Goal: Task Accomplishment & Management: Use online tool/utility

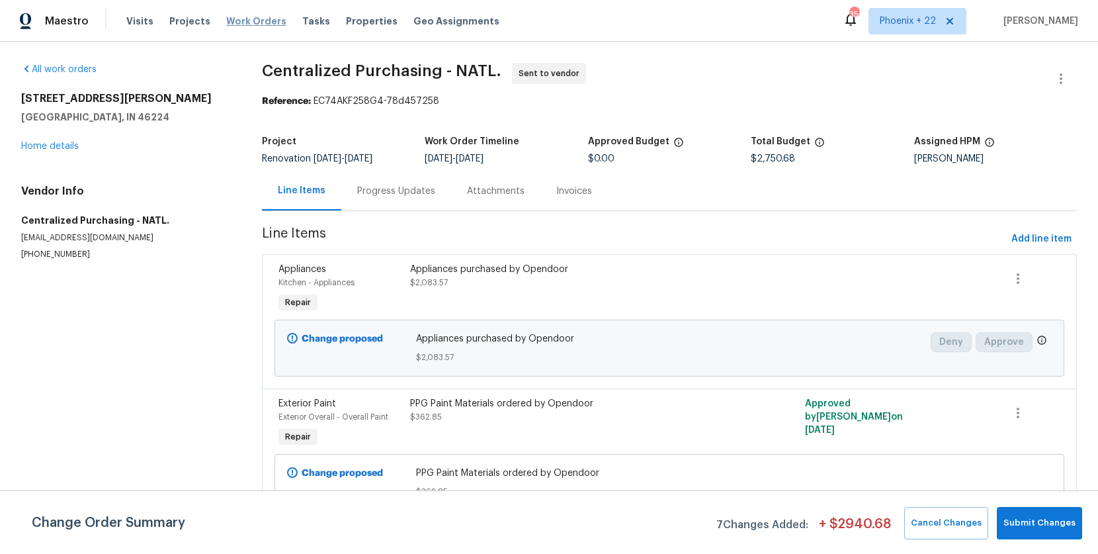
click at [262, 19] on span "Work Orders" at bounding box center [256, 21] width 60 height 13
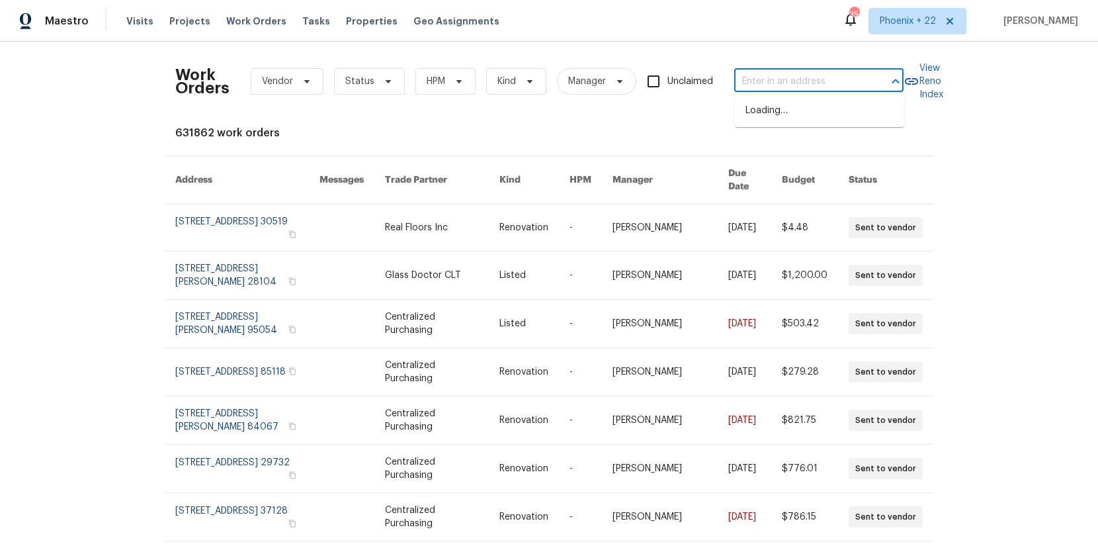
click at [838, 89] on input "text" at bounding box center [800, 81] width 132 height 21
paste input "[STREET_ADDRESS][PERSON_NAME]"
type input "[STREET_ADDRESS][PERSON_NAME]"
click at [822, 107] on li "[STREET_ADDRESS][PERSON_NAME]" at bounding box center [819, 118] width 169 height 36
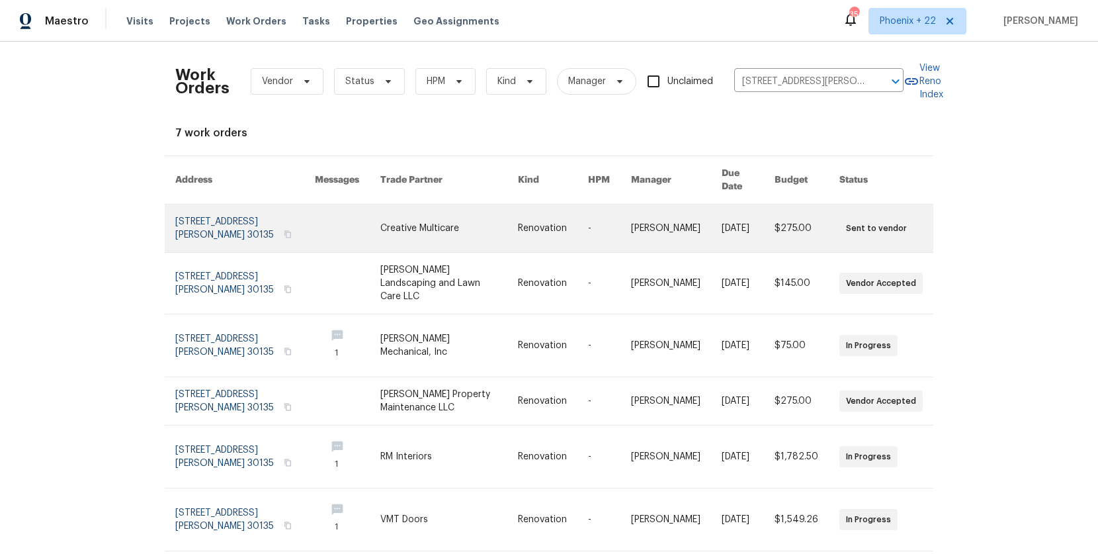
click at [439, 206] on link at bounding box center [449, 228] width 138 height 48
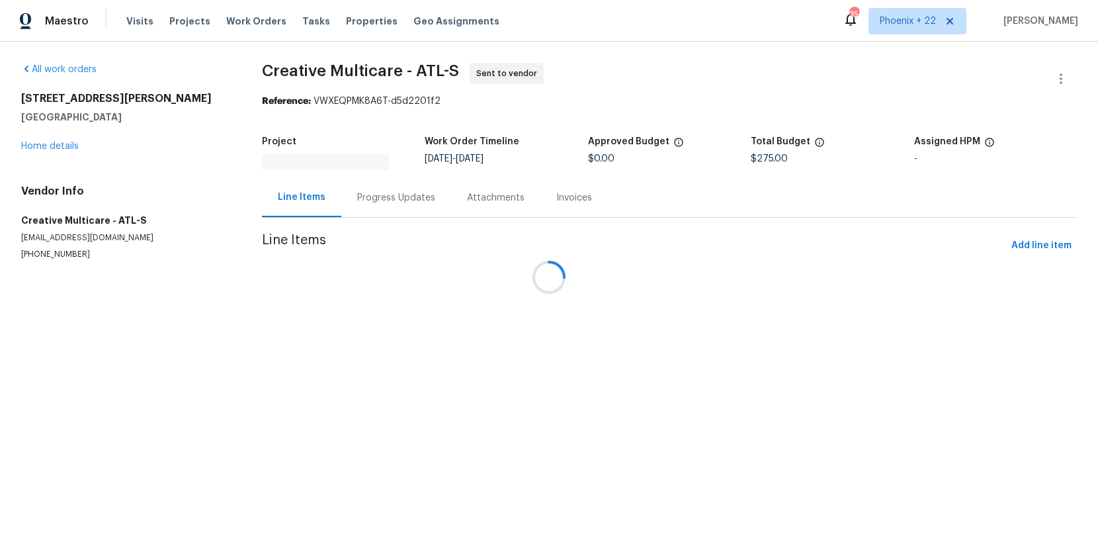
click at [72, 131] on div at bounding box center [549, 277] width 1098 height 554
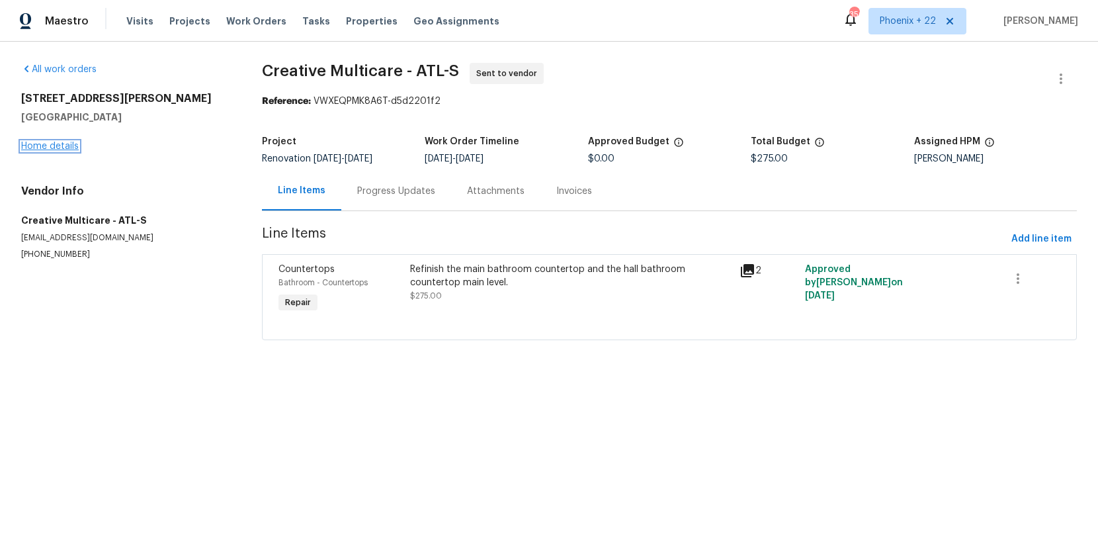
click at [67, 142] on link "Home details" at bounding box center [50, 146] width 58 height 9
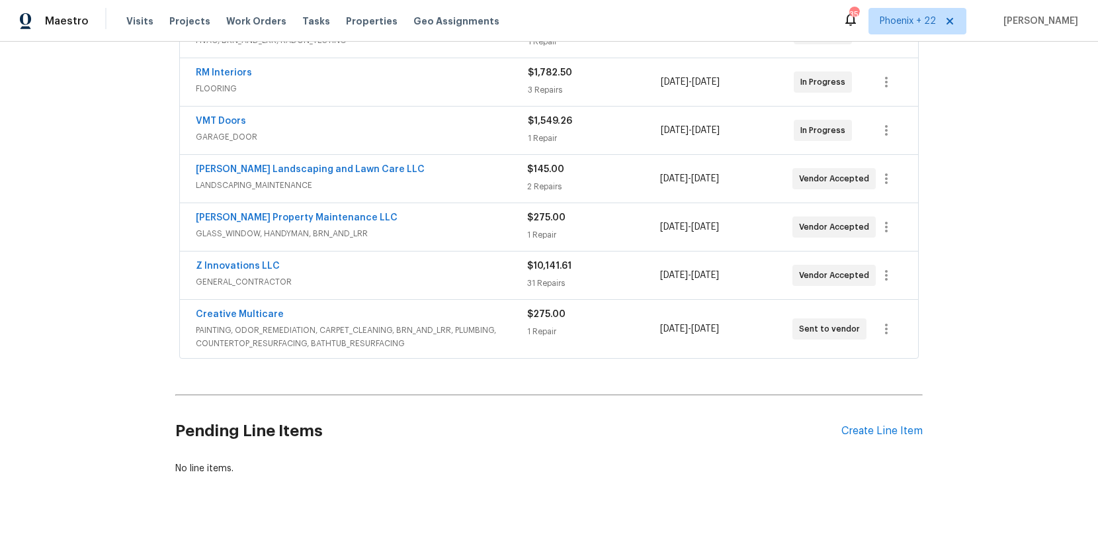
scroll to position [297, 0]
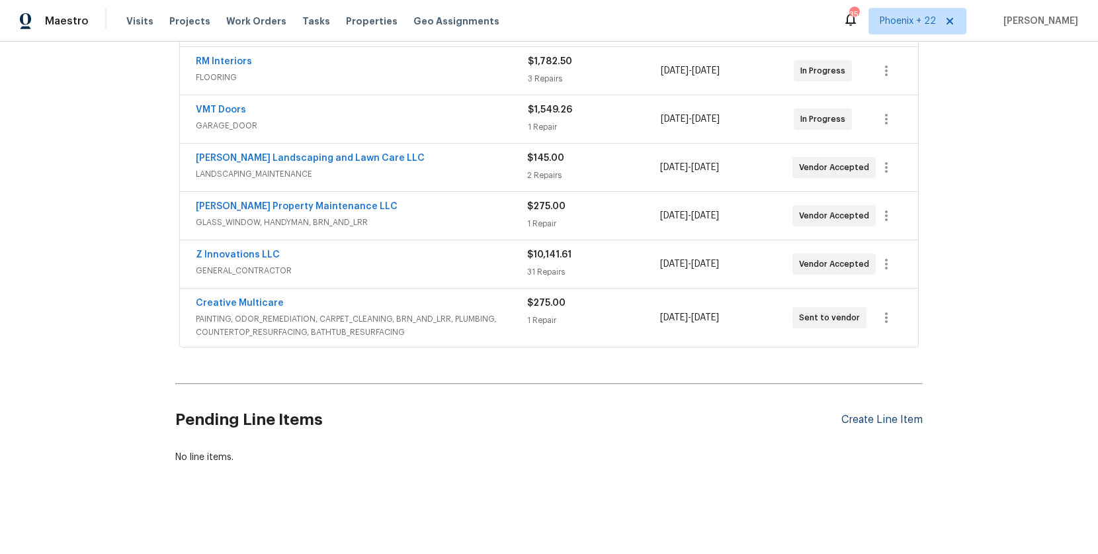
click at [902, 414] on div "Create Line Item" at bounding box center [882, 420] width 81 height 13
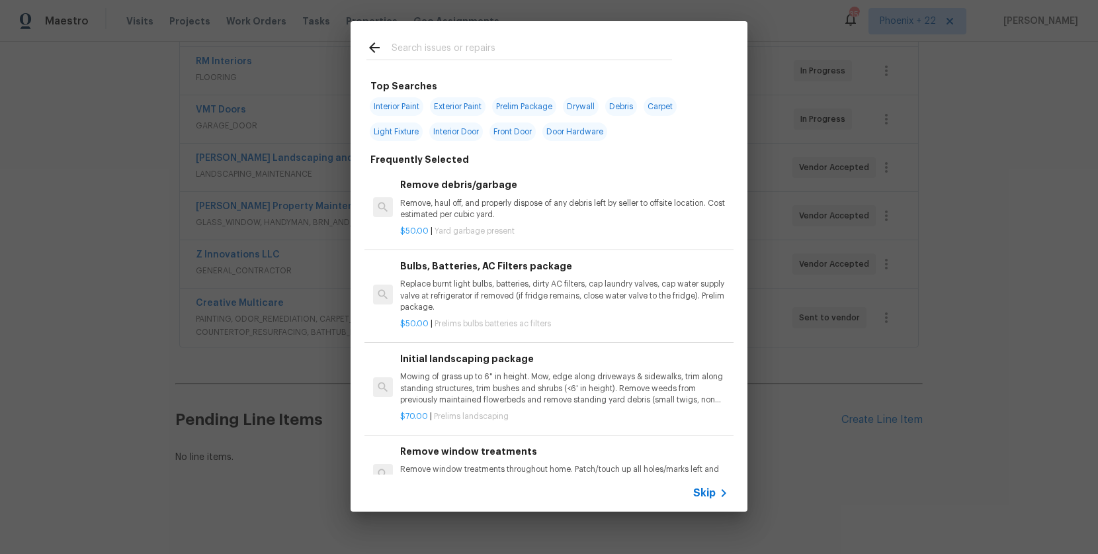
click at [527, 42] on input "text" at bounding box center [532, 50] width 281 height 20
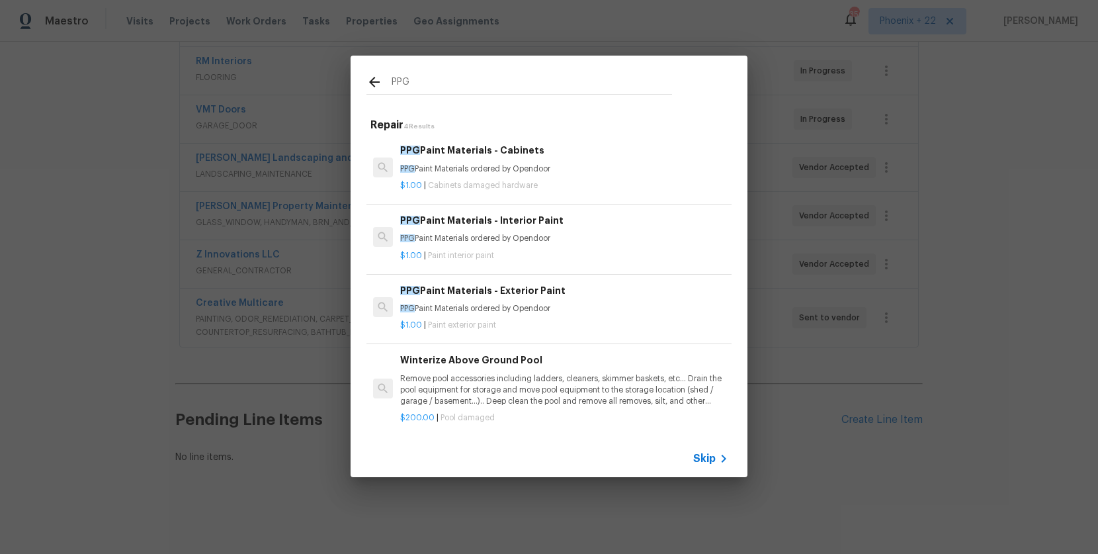
type input "PPG"
click at [629, 180] on p "$1.00 | Cabinets damaged hardware" at bounding box center [564, 185] width 328 height 11
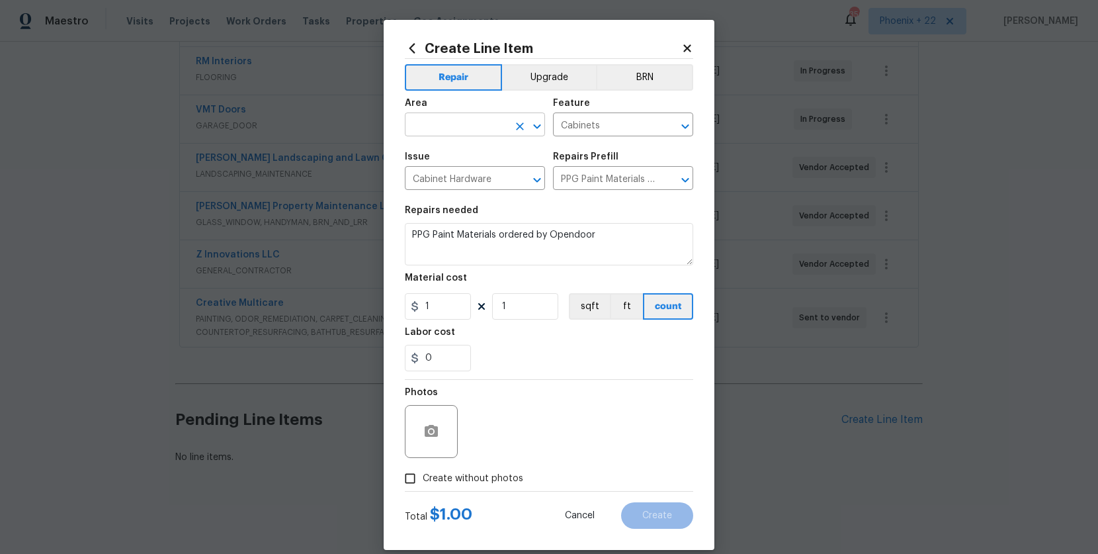
click at [481, 122] on input "text" at bounding box center [456, 126] width 103 height 21
drag, startPoint x: 482, startPoint y: 184, endPoint x: 469, endPoint y: 287, distance: 104.0
click at [482, 184] on li "Interior Overall" at bounding box center [475, 177] width 140 height 22
type input "Interior Overall"
click at [463, 316] on input "1" at bounding box center [438, 306] width 66 height 26
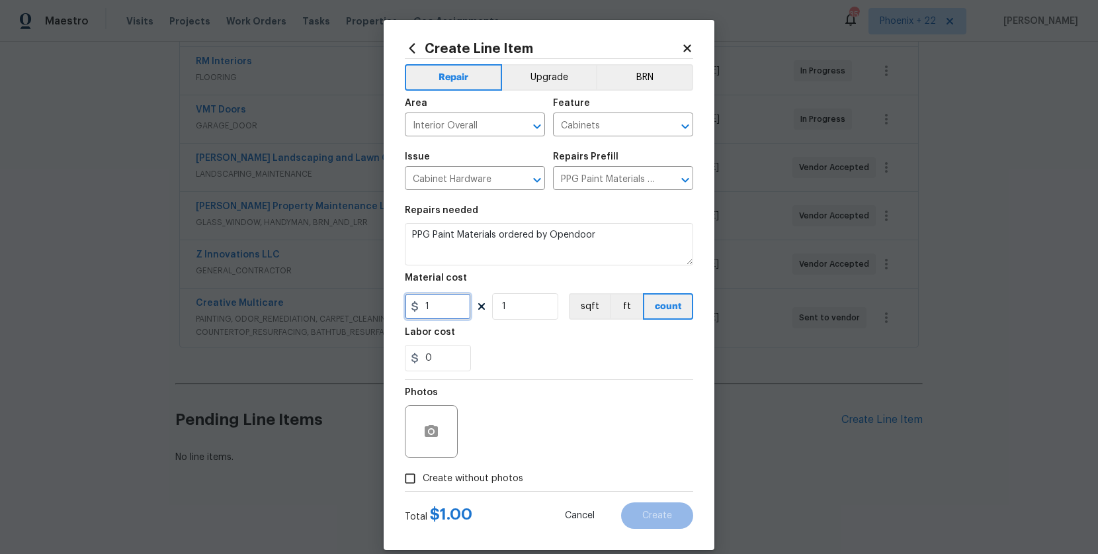
drag, startPoint x: 455, startPoint y: 313, endPoint x: 400, endPoint y: 304, distance: 55.7
click at [401, 304] on div "Create Line Item Repair Upgrade BRN Area Interior Overall ​ Feature Cabinets ​ …" at bounding box center [549, 285] width 331 height 530
type input "452.9"
drag, startPoint x: 442, startPoint y: 474, endPoint x: 462, endPoint y: 460, distance: 24.6
click at [442, 474] on span "Create without photos" at bounding box center [473, 479] width 101 height 14
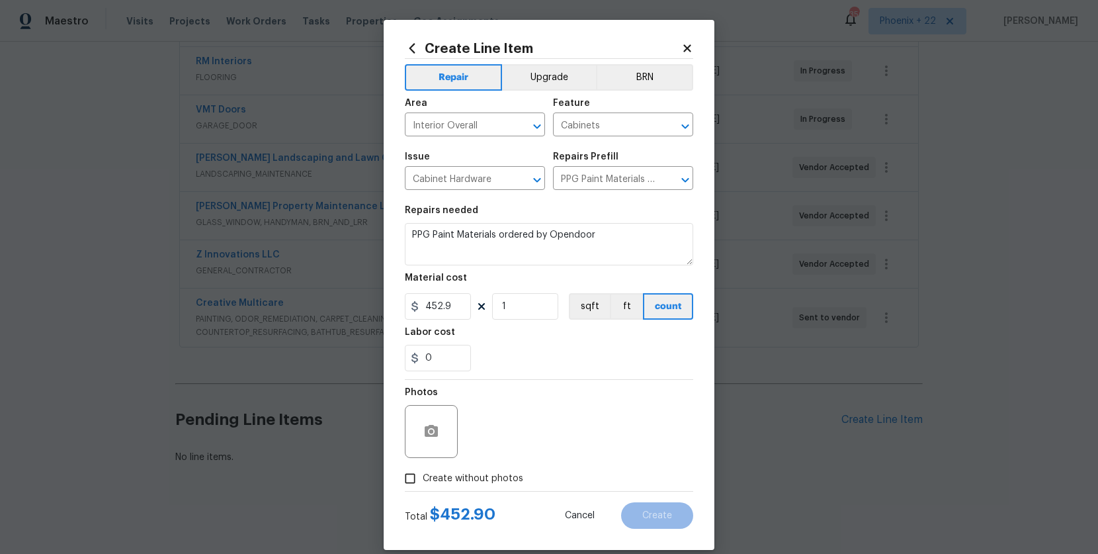
click at [423, 474] on input "Create without photos" at bounding box center [410, 478] width 25 height 25
checkbox input "true"
type textarea "na"
click at [664, 527] on button "Create" at bounding box center [657, 515] width 72 height 26
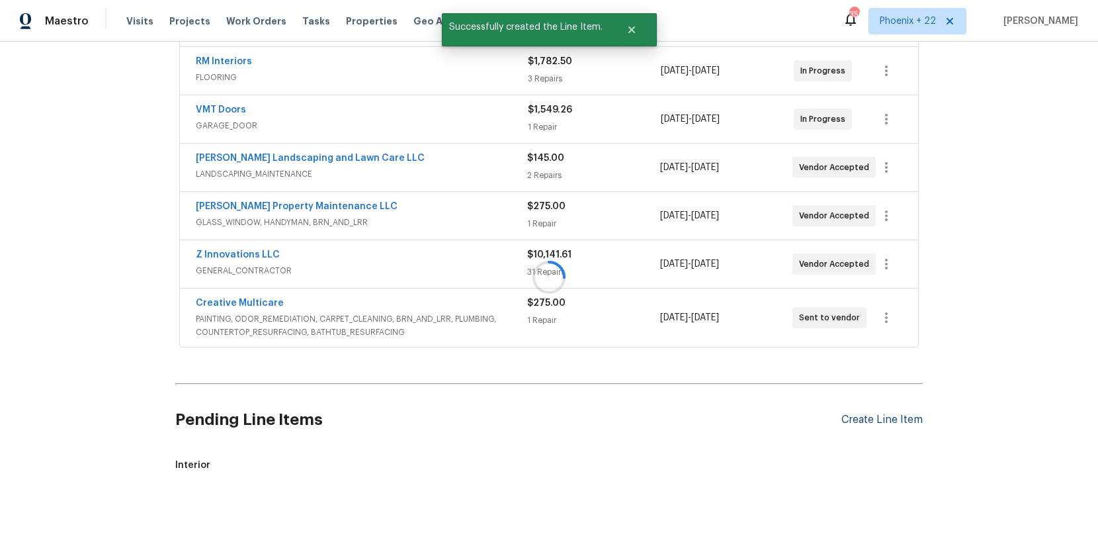
click at [873, 419] on div at bounding box center [549, 277] width 1098 height 554
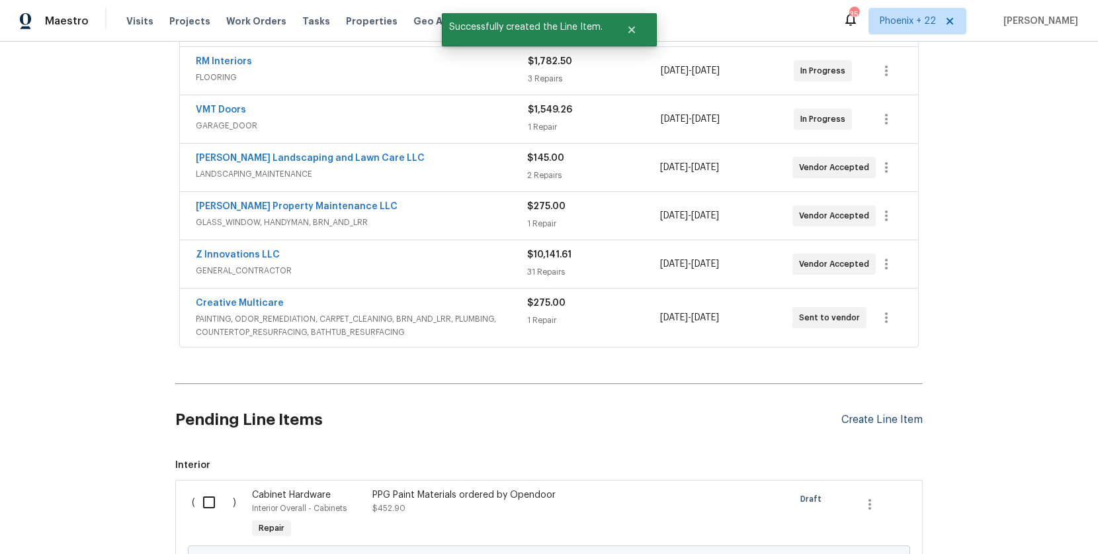
click at [854, 414] on div "Create Line Item" at bounding box center [882, 420] width 81 height 13
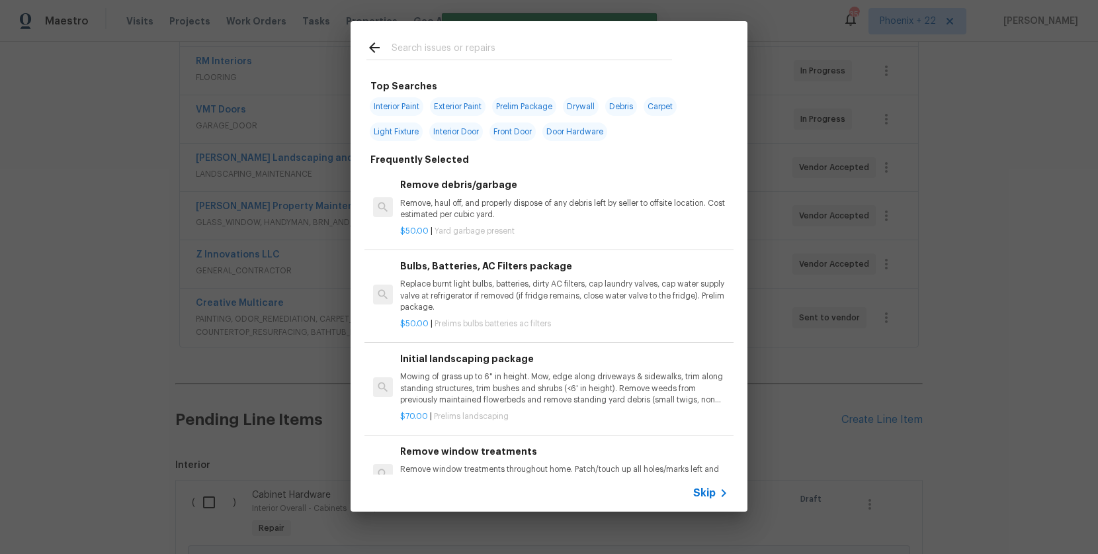
click at [490, 67] on div at bounding box center [519, 47] width 337 height 52
click at [486, 53] on input "text" at bounding box center [532, 50] width 281 height 20
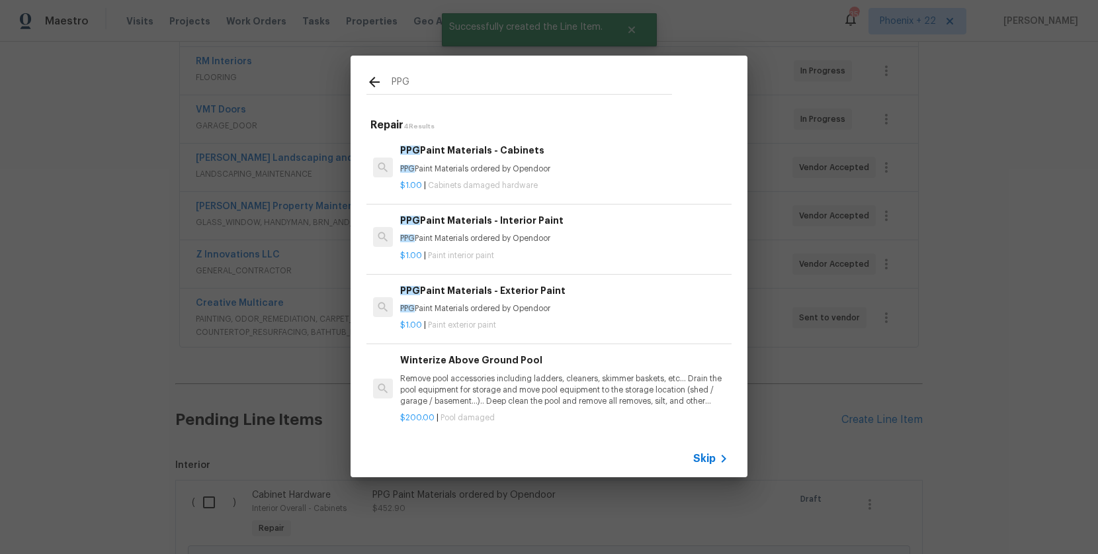
type input "PPG"
click at [586, 240] on p "PPG Paint Materials ordered by Opendoor" at bounding box center [564, 238] width 328 height 11
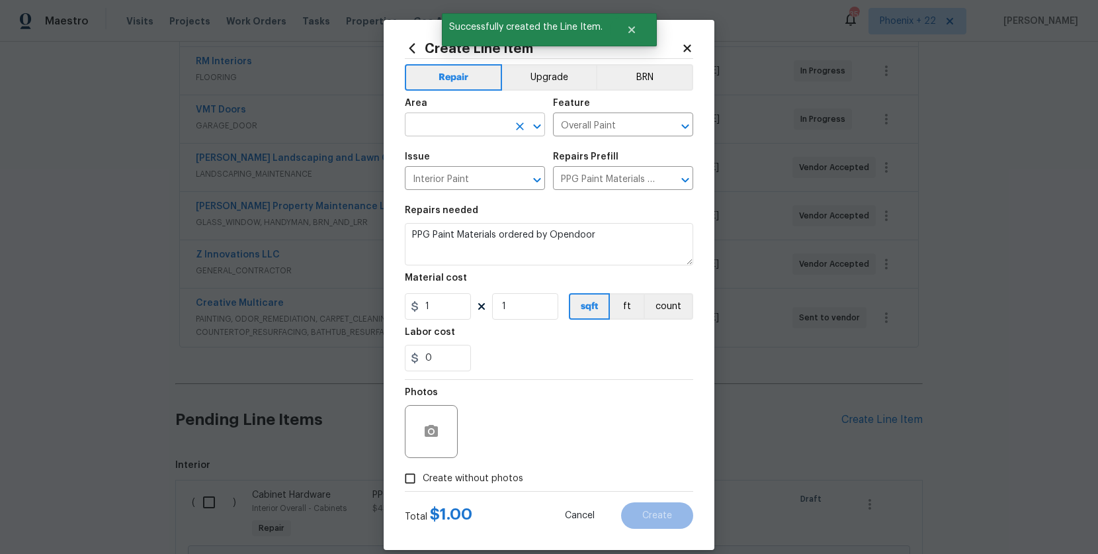
click at [451, 120] on input "text" at bounding box center [456, 126] width 103 height 21
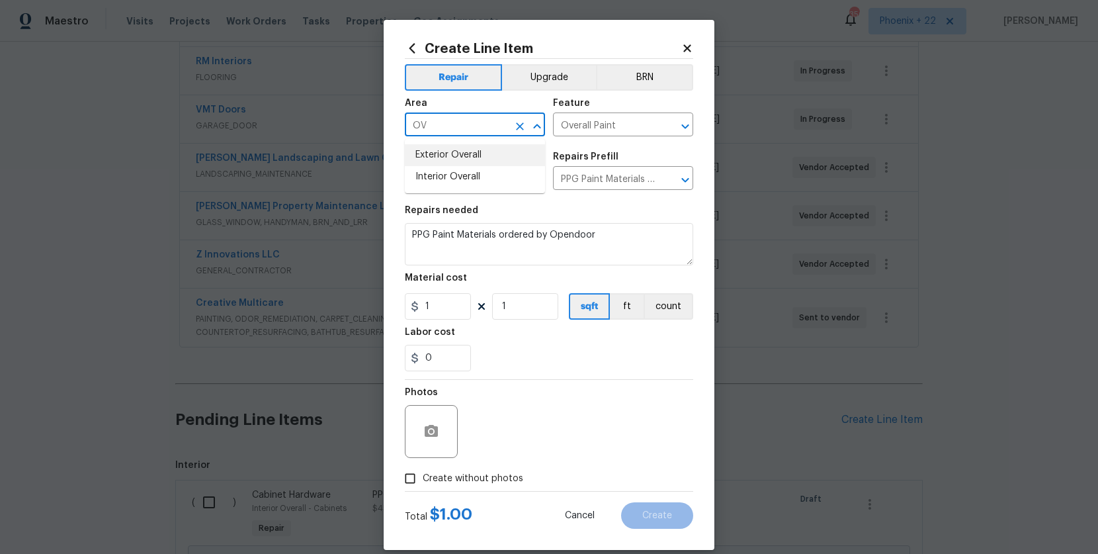
click at [459, 164] on li "Exterior Overall" at bounding box center [475, 155] width 140 height 22
type input "Exterior Overall"
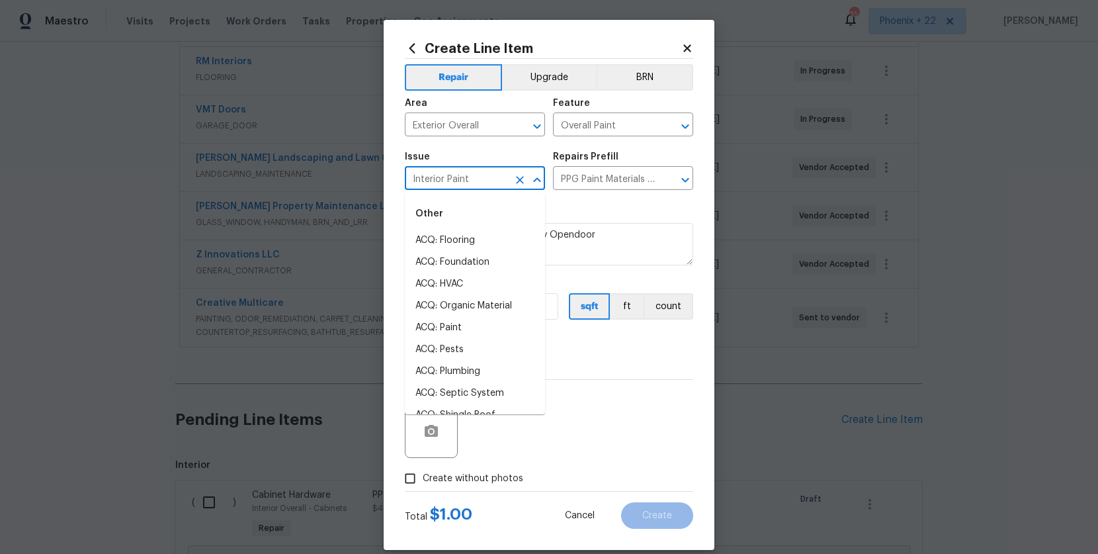
drag, startPoint x: 461, startPoint y: 171, endPoint x: 459, endPoint y: 165, distance: 6.7
click at [461, 171] on input "Interior Paint" at bounding box center [456, 179] width 103 height 21
click at [455, 119] on input "Exterior Overall" at bounding box center [456, 126] width 103 height 21
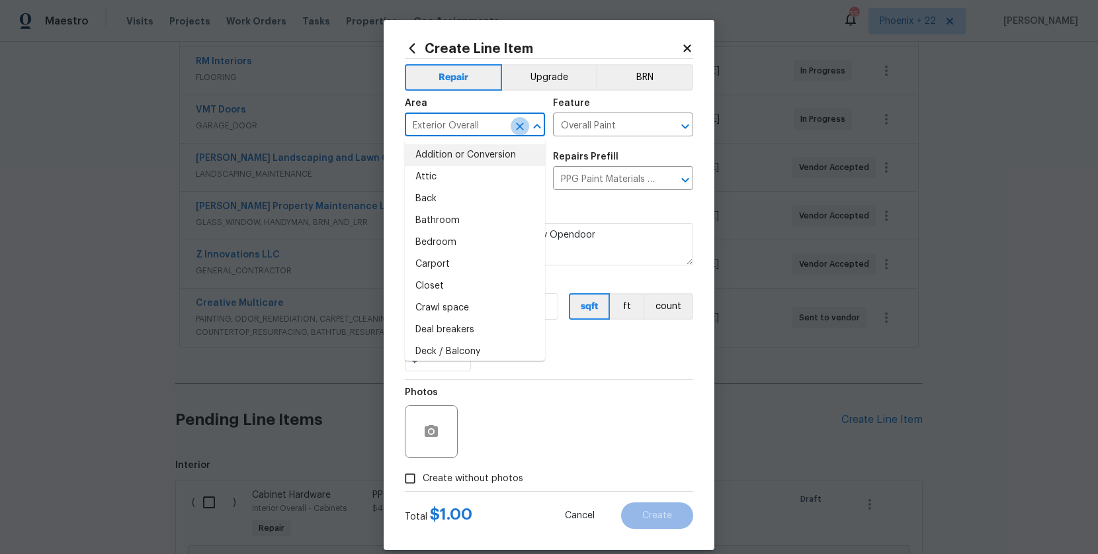
click at [518, 124] on icon "Clear" at bounding box center [520, 126] width 8 height 8
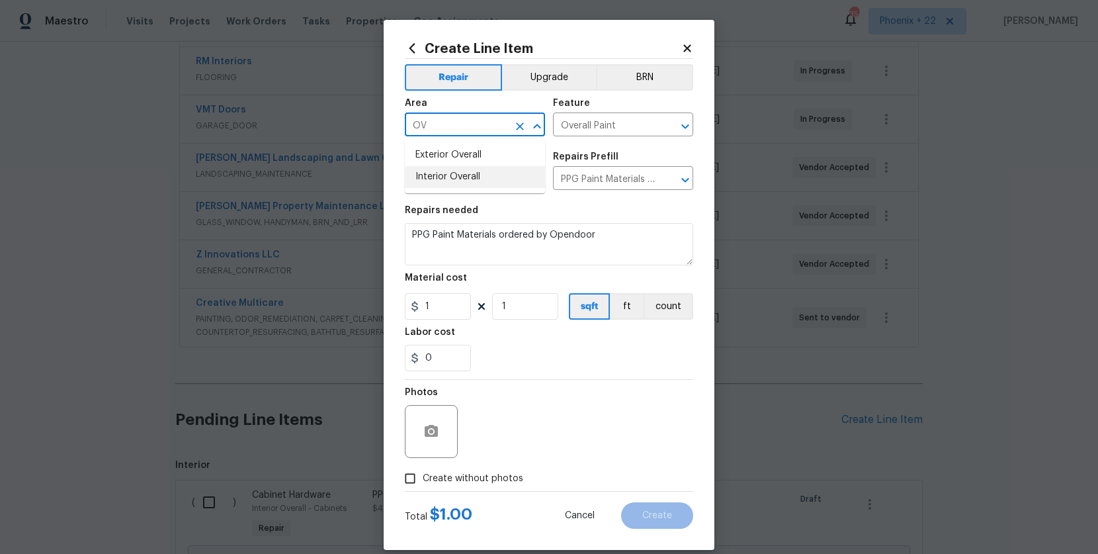
click at [509, 173] on li "Interior Overall" at bounding box center [475, 177] width 140 height 22
type input "Interior Overall"
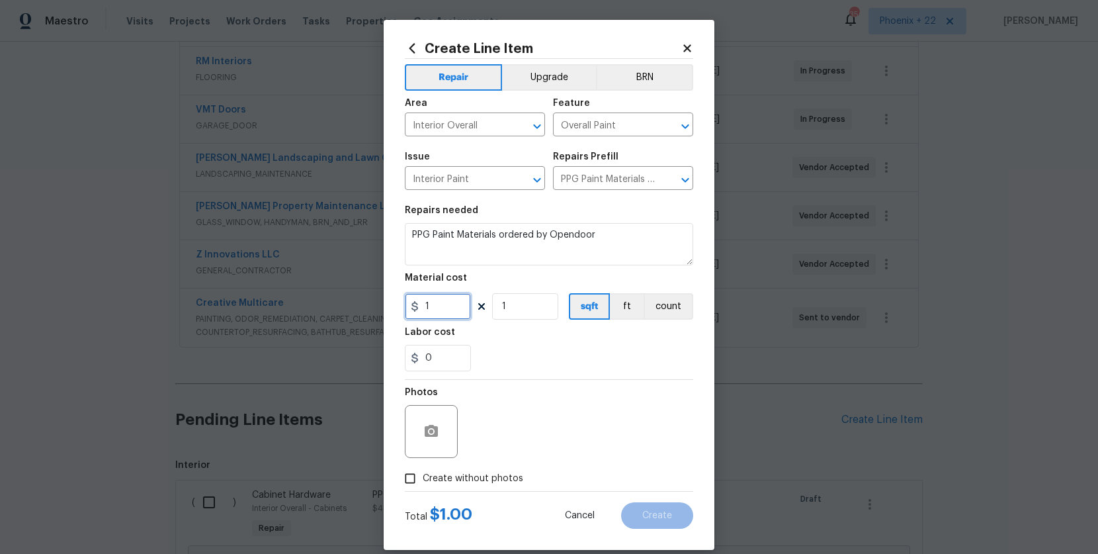
click at [450, 312] on input "1" at bounding box center [438, 306] width 66 height 26
drag, startPoint x: 409, startPoint y: 304, endPoint x: 400, endPoint y: 303, distance: 8.6
click at [400, 303] on div "Create Line Item Repair Upgrade BRN Area Interior Overall ​ Feature Overall Pai…" at bounding box center [549, 285] width 331 height 530
type input "550.35"
drag, startPoint x: 455, startPoint y: 478, endPoint x: 472, endPoint y: 467, distance: 20.2
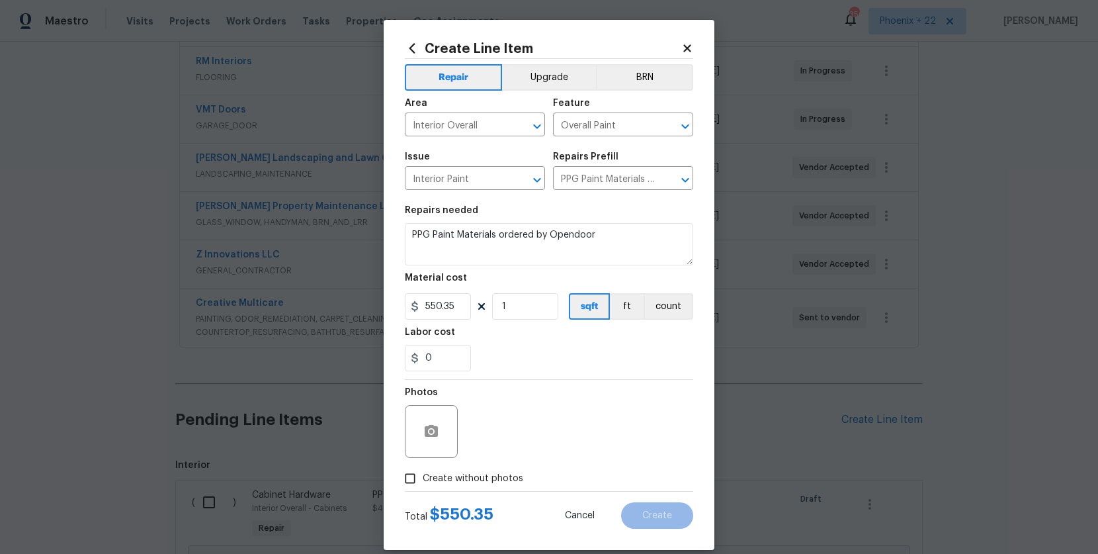
click at [456, 477] on span "Create without photos" at bounding box center [473, 479] width 101 height 14
click at [423, 477] on input "Create without photos" at bounding box center [410, 478] width 25 height 25
checkbox input "true"
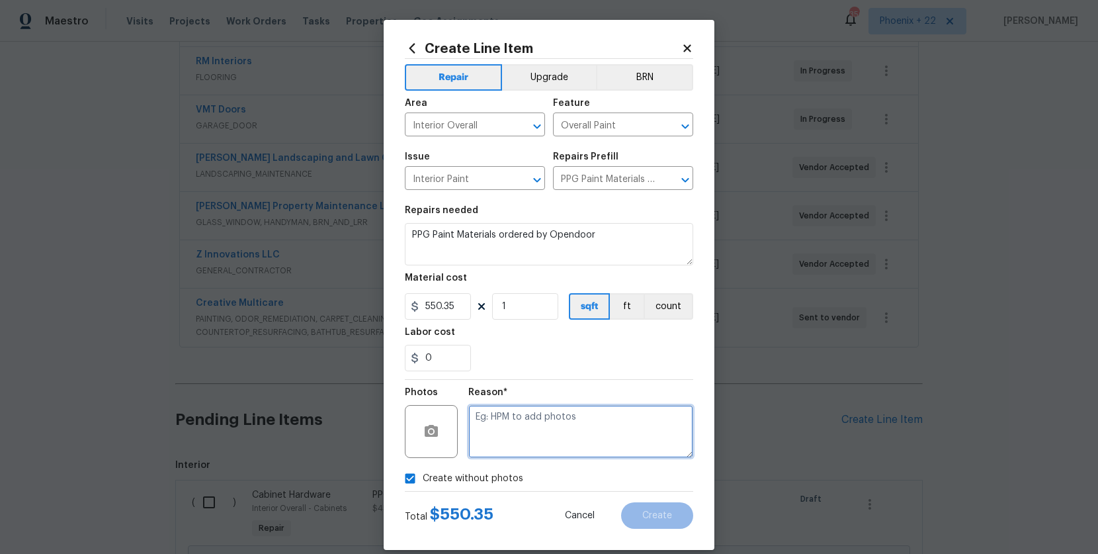
click at [496, 451] on textarea at bounding box center [580, 431] width 225 height 53
type textarea "NA"
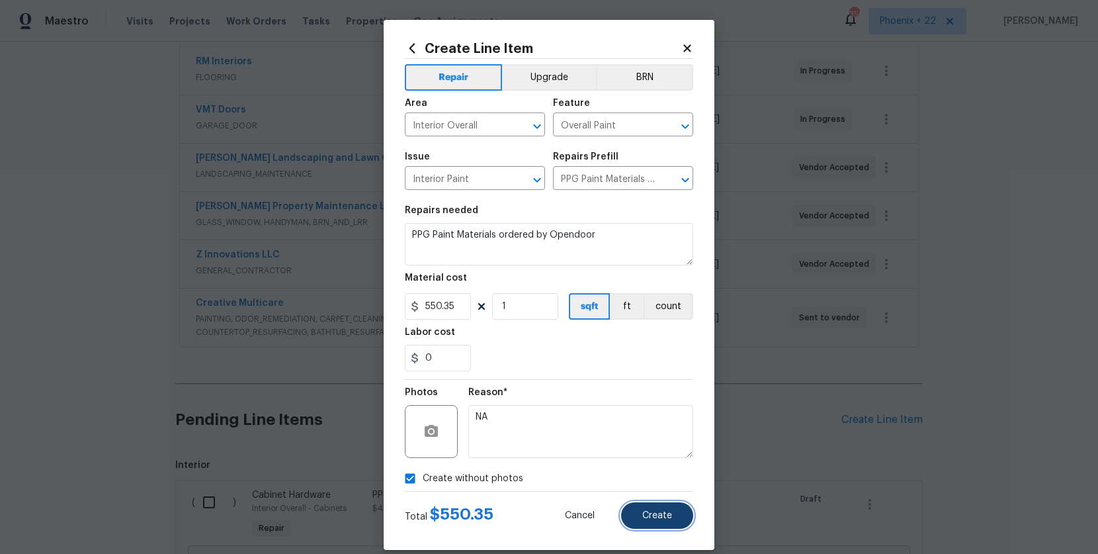
click at [650, 519] on span "Create" at bounding box center [657, 516] width 30 height 10
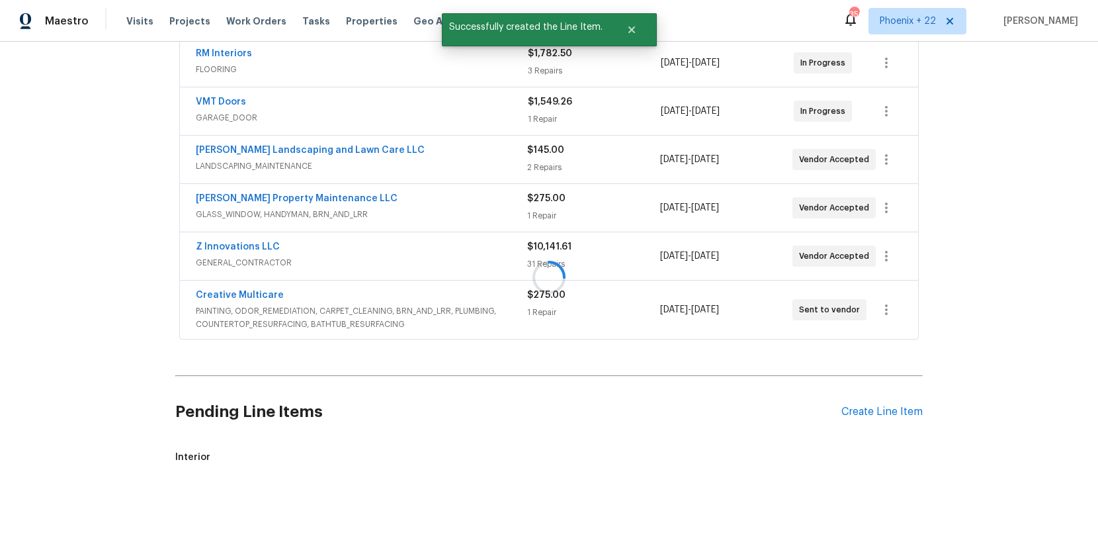
scroll to position [350, 0]
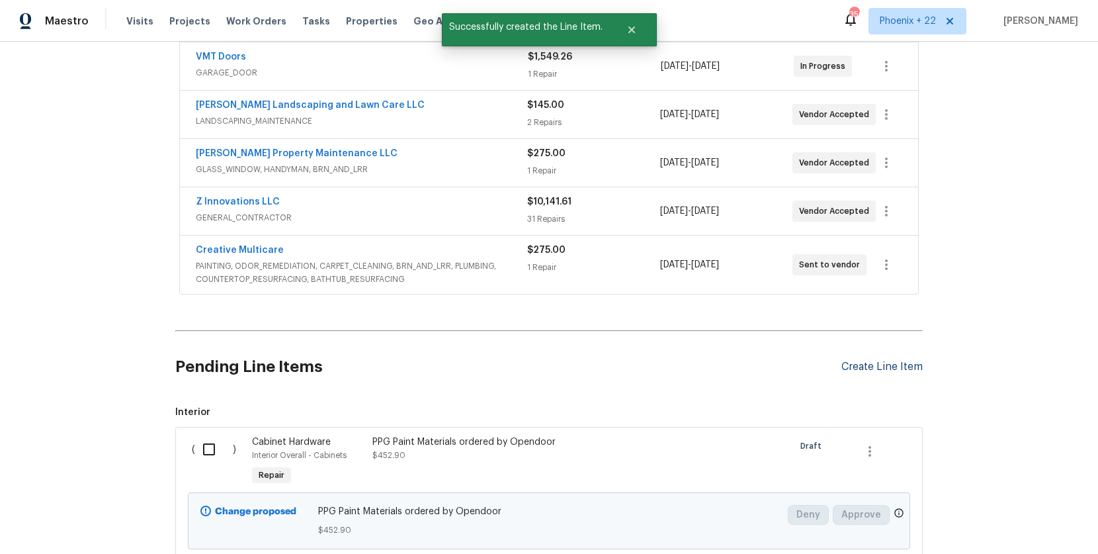
click at [890, 366] on div "Create Line Item" at bounding box center [882, 367] width 81 height 13
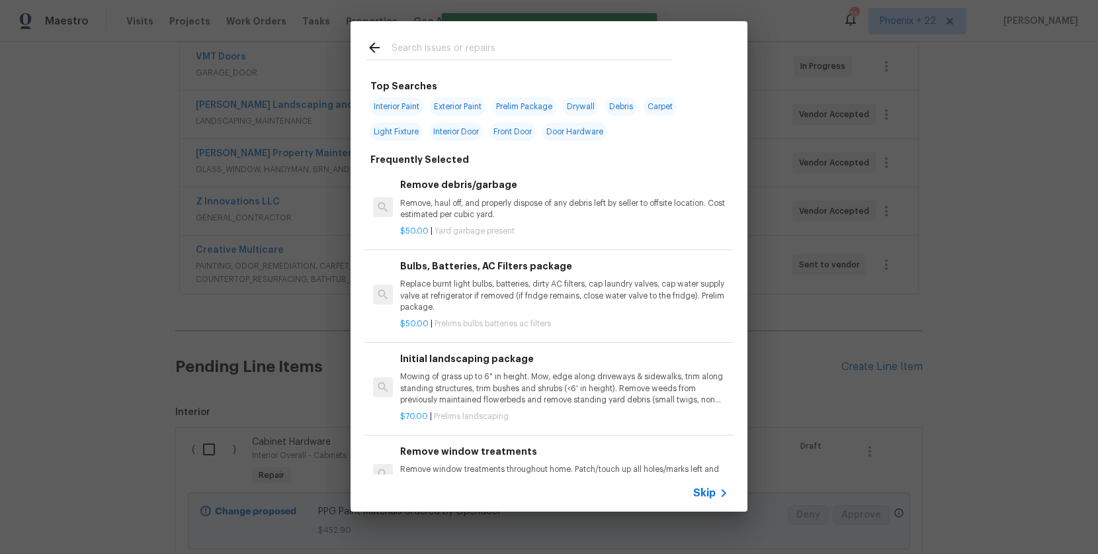
click at [457, 44] on input "text" at bounding box center [532, 50] width 281 height 20
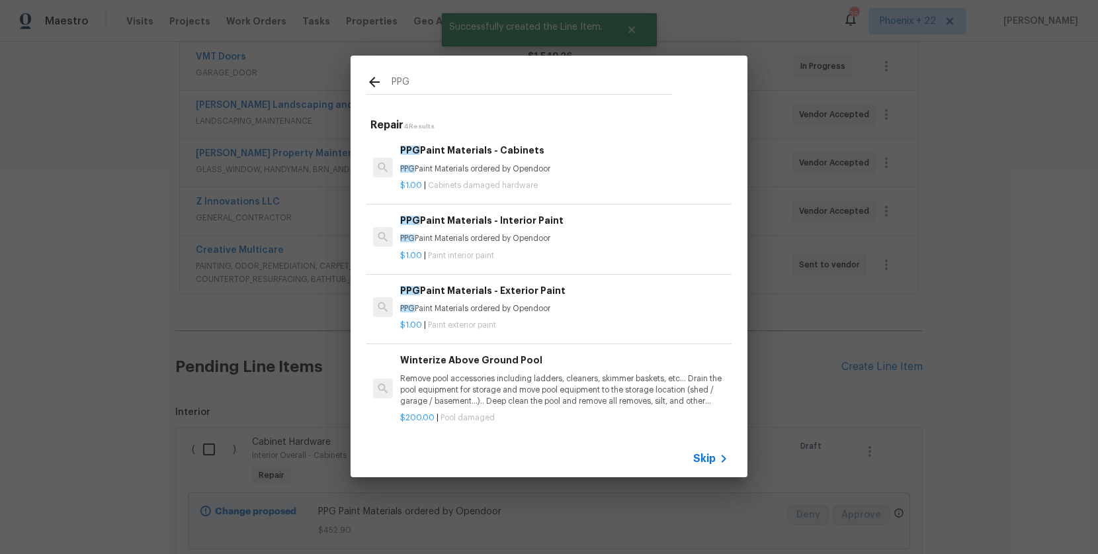
type input "PPG"
click at [609, 294] on h6 "PPG Paint Materials - Exterior Paint" at bounding box center [564, 290] width 328 height 15
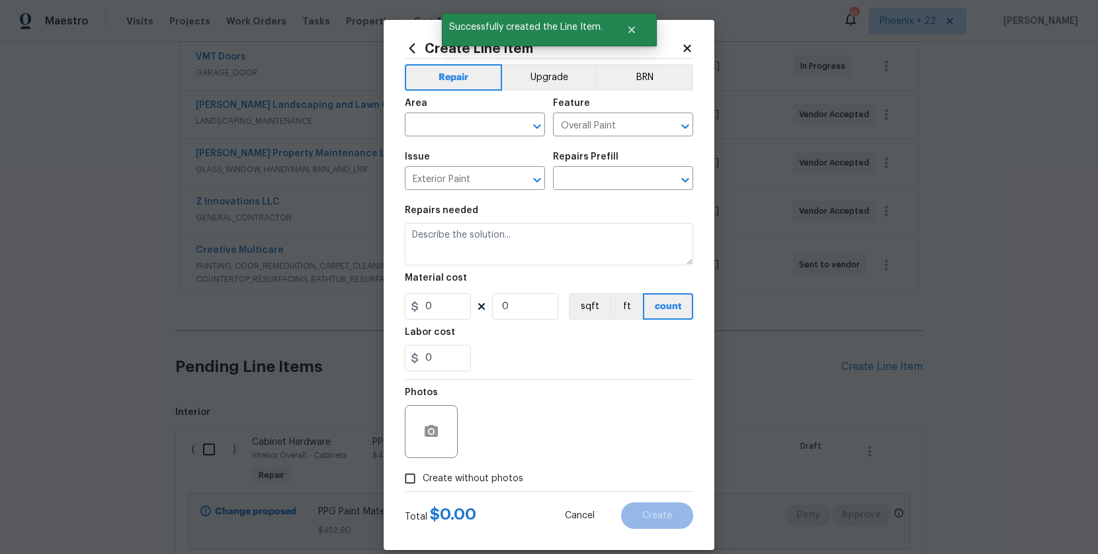
type input "PPG Paint Materials - Exterior Paint $1.00"
type textarea "PPG Paint Materials ordered by Opendoor"
type input "1"
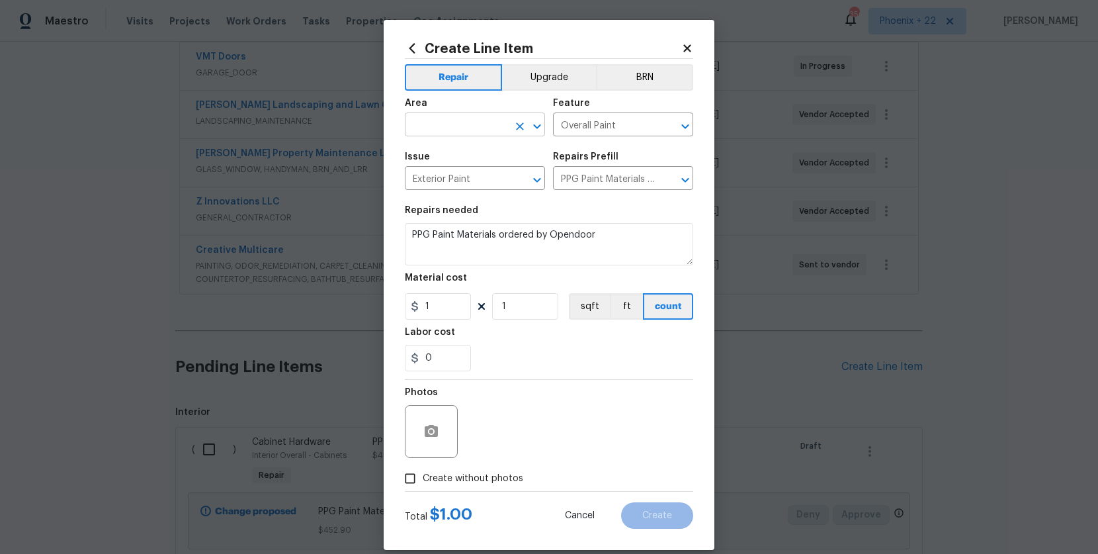
click at [447, 136] on span "Area ​" at bounding box center [475, 118] width 140 height 54
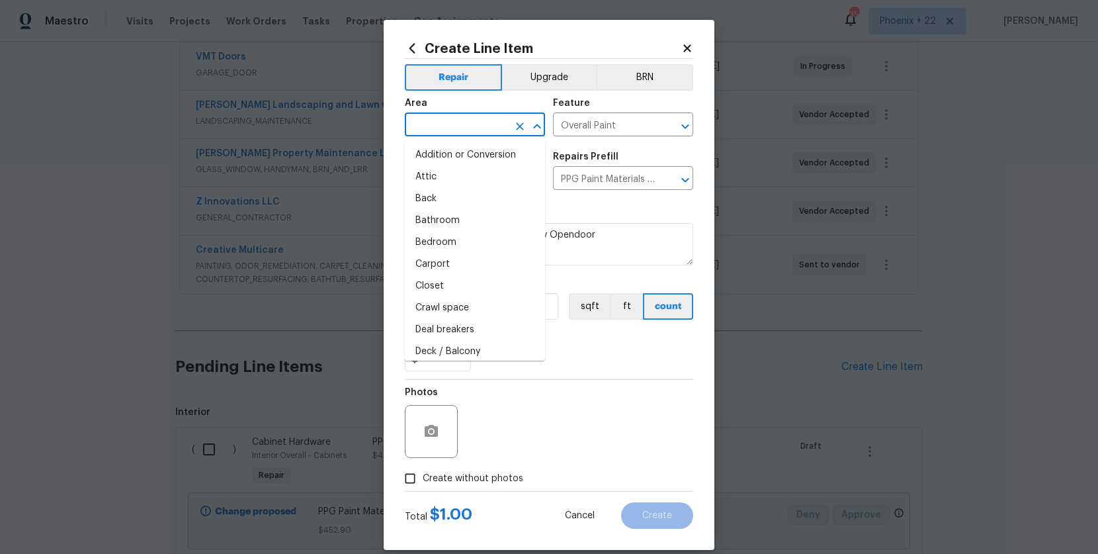
click at [447, 129] on input "text" at bounding box center [456, 126] width 103 height 21
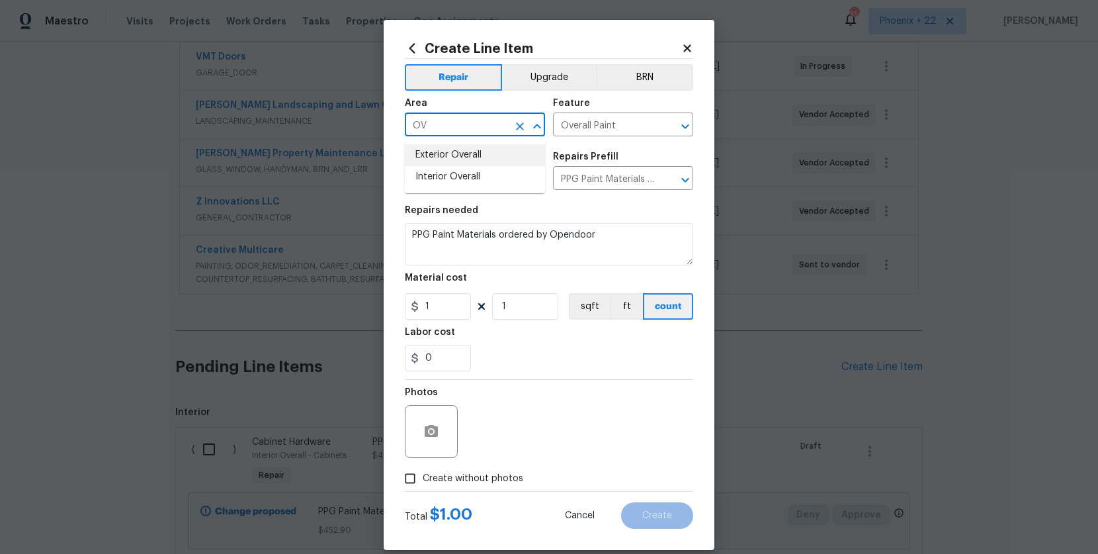
click at [451, 145] on li "Exterior Overall" at bounding box center [475, 155] width 140 height 22
type input "Exterior Overall"
drag, startPoint x: 452, startPoint y: 318, endPoint x: 453, endPoint y: 310, distance: 8.0
click at [452, 315] on input "1" at bounding box center [438, 306] width 66 height 26
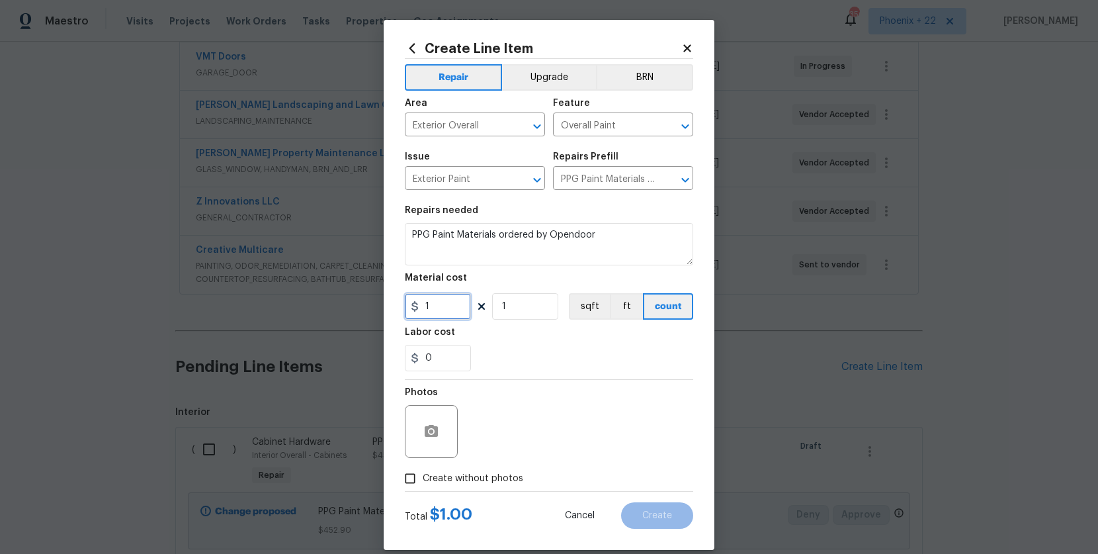
drag, startPoint x: 416, startPoint y: 297, endPoint x: 396, endPoint y: 290, distance: 21.1
click at [394, 290] on div "Create Line Item Repair Upgrade BRN Area Exterior Overall ​ Feature Overall Pai…" at bounding box center [549, 285] width 331 height 530
type input "346.68"
click at [494, 457] on div "Photos" at bounding box center [549, 423] width 288 height 86
click at [494, 469] on label "Create without photos" at bounding box center [461, 478] width 126 height 25
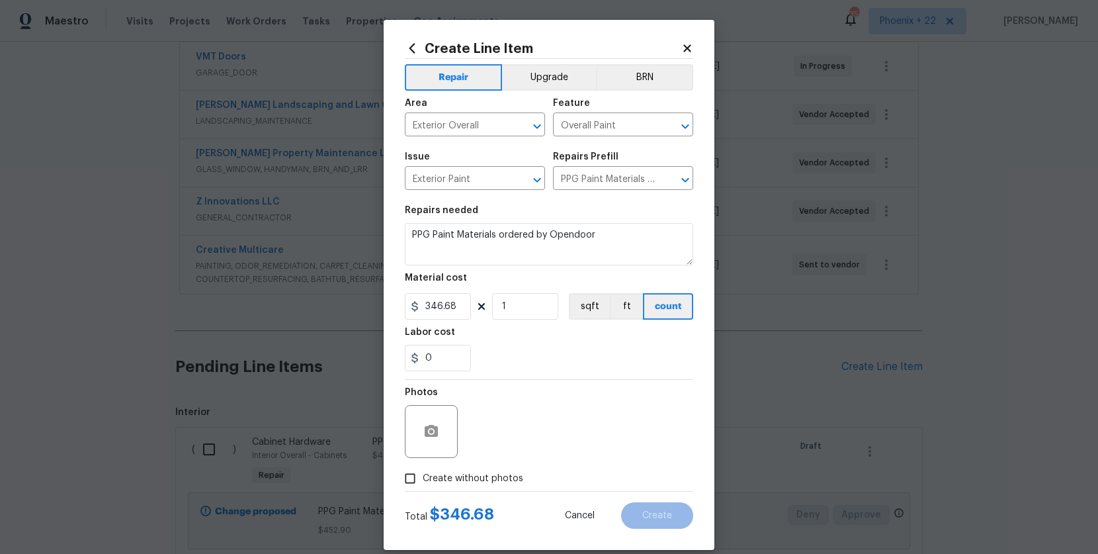
click at [423, 469] on input "Create without photos" at bounding box center [410, 478] width 25 height 25
checkbox input "true"
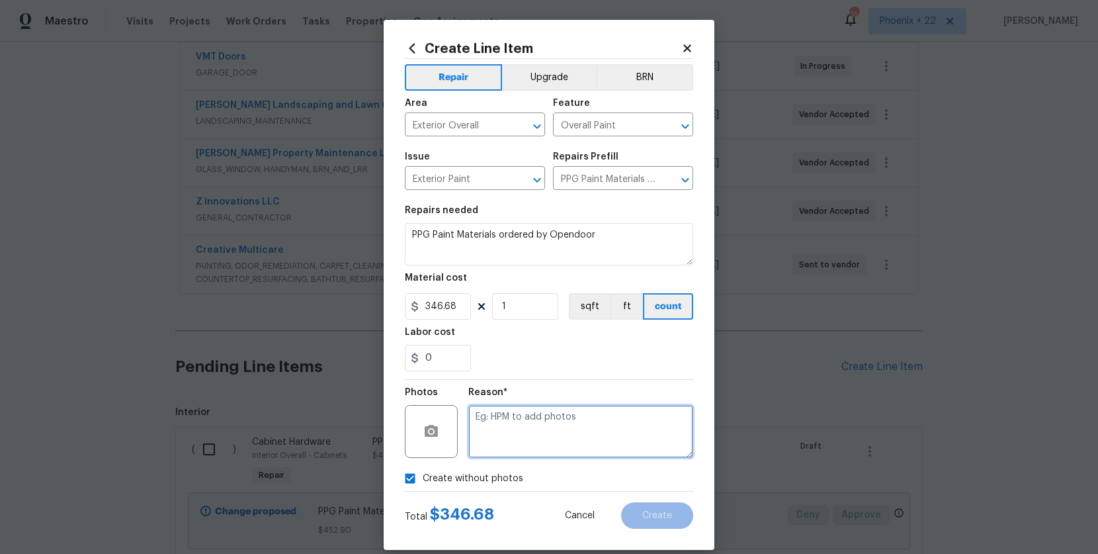
click at [507, 433] on textarea at bounding box center [580, 431] width 225 height 53
type textarea "NA"
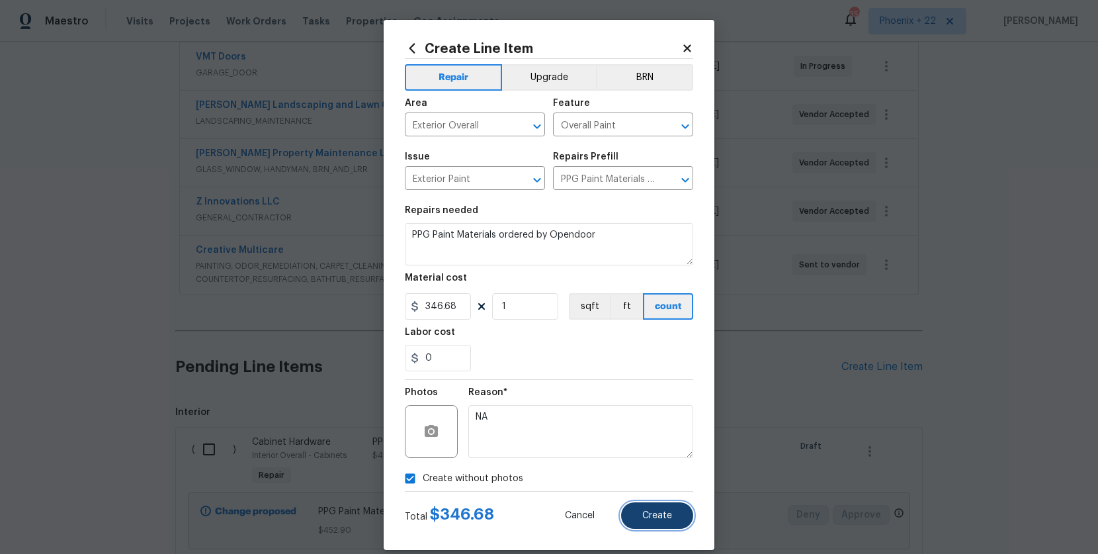
click at [646, 525] on button "Create" at bounding box center [657, 515] width 72 height 26
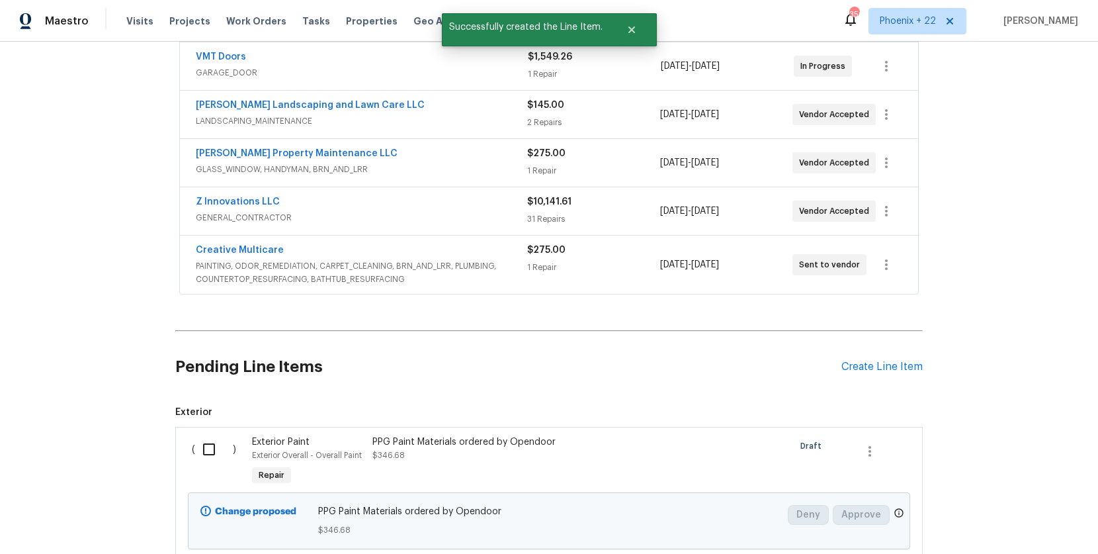
scroll to position [746, 0]
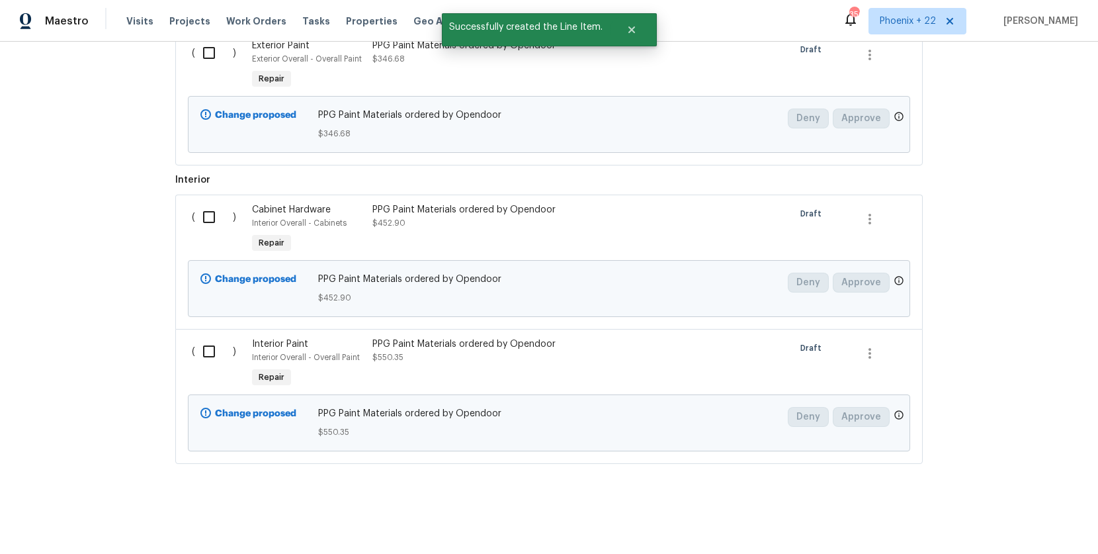
click at [212, 58] on input "checkbox" at bounding box center [214, 53] width 38 height 28
checkbox input "true"
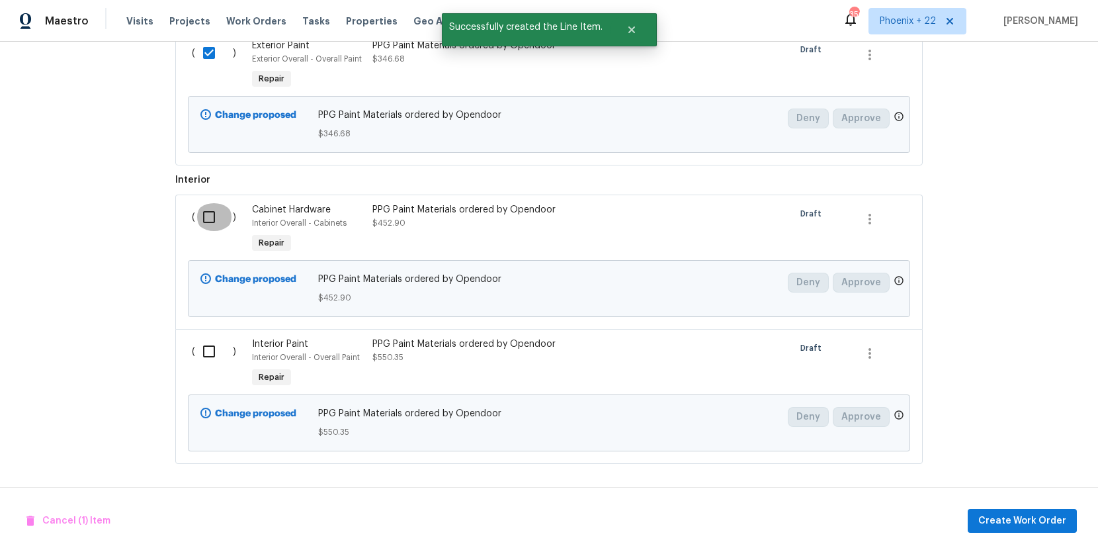
drag, startPoint x: 214, startPoint y: 225, endPoint x: 218, endPoint y: 300, distance: 75.6
click at [214, 225] on input "checkbox" at bounding box center [214, 217] width 38 height 28
checkbox input "true"
click at [218, 337] on input "checkbox" at bounding box center [214, 351] width 38 height 28
checkbox input "true"
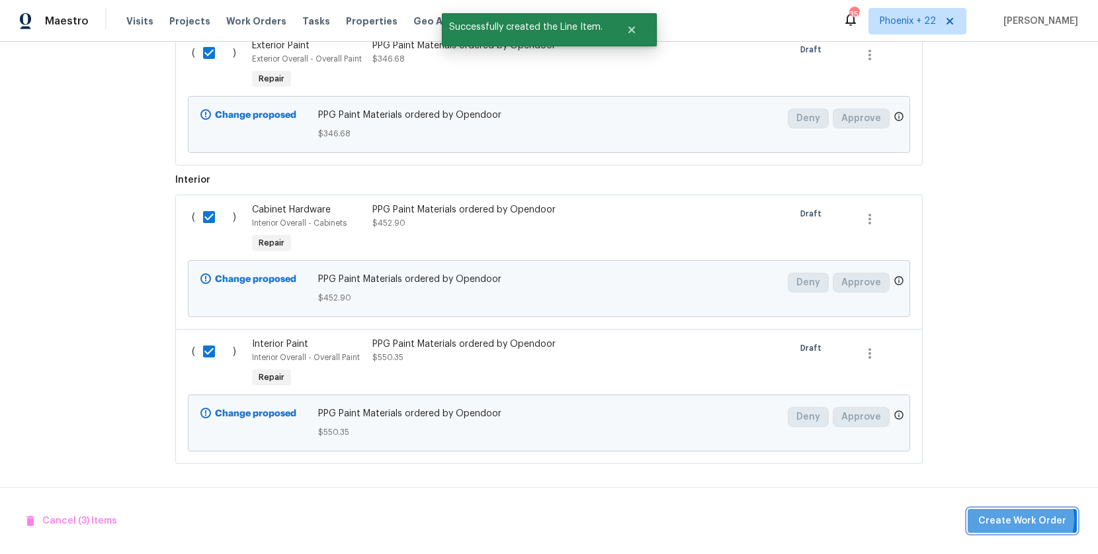
click at [1020, 519] on span "Create Work Order" at bounding box center [1023, 521] width 88 height 17
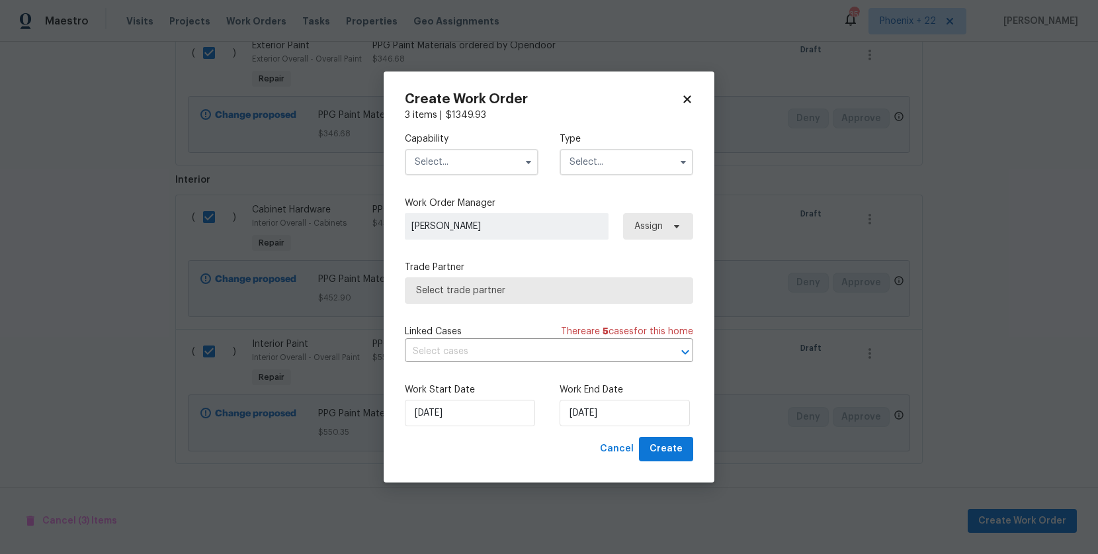
click at [480, 155] on input "text" at bounding box center [472, 162] width 134 height 26
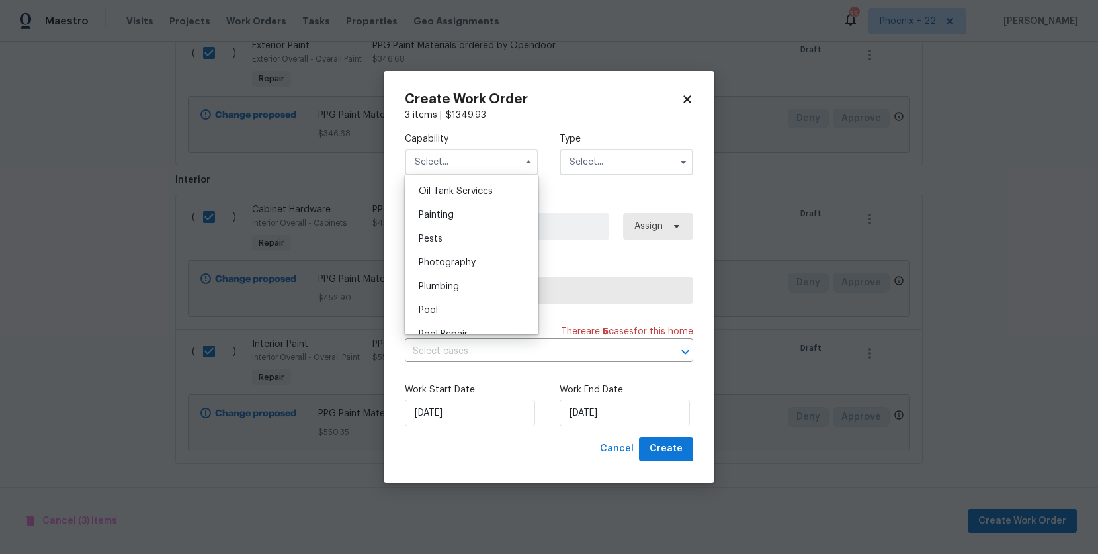
scroll to position [1090, 0]
click at [466, 217] on div "Painting" at bounding box center [471, 212] width 127 height 24
type input "Painting"
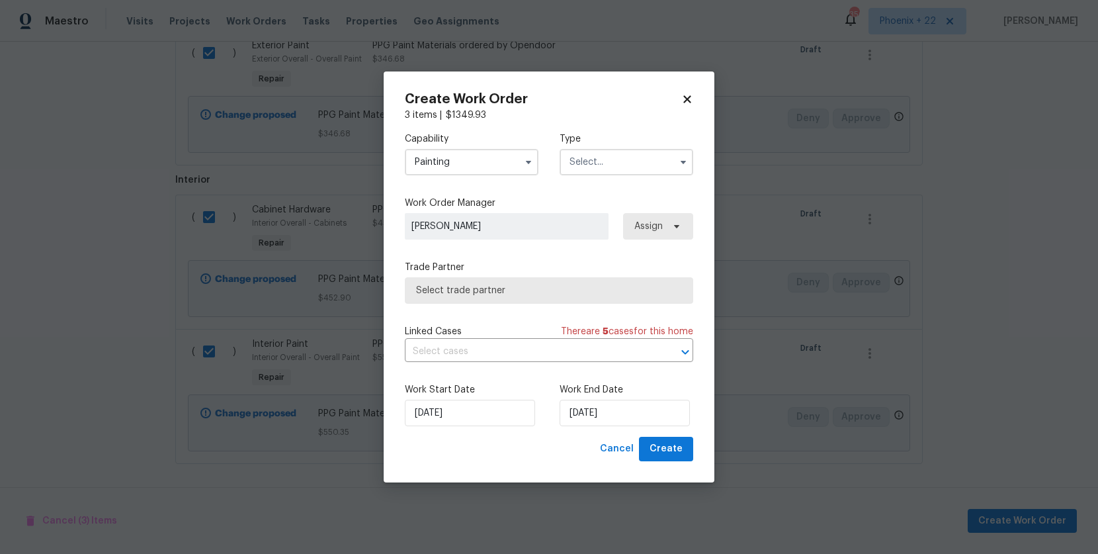
click at [622, 159] on input "text" at bounding box center [627, 162] width 134 height 26
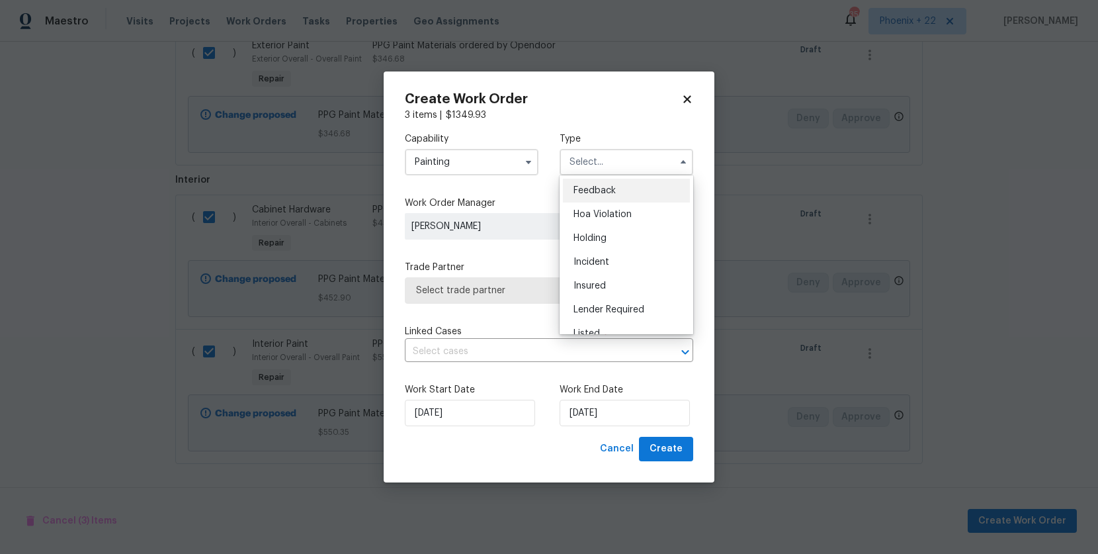
scroll to position [300, 0]
click at [625, 232] on div "Renovation" at bounding box center [626, 224] width 127 height 24
type input "Renovation"
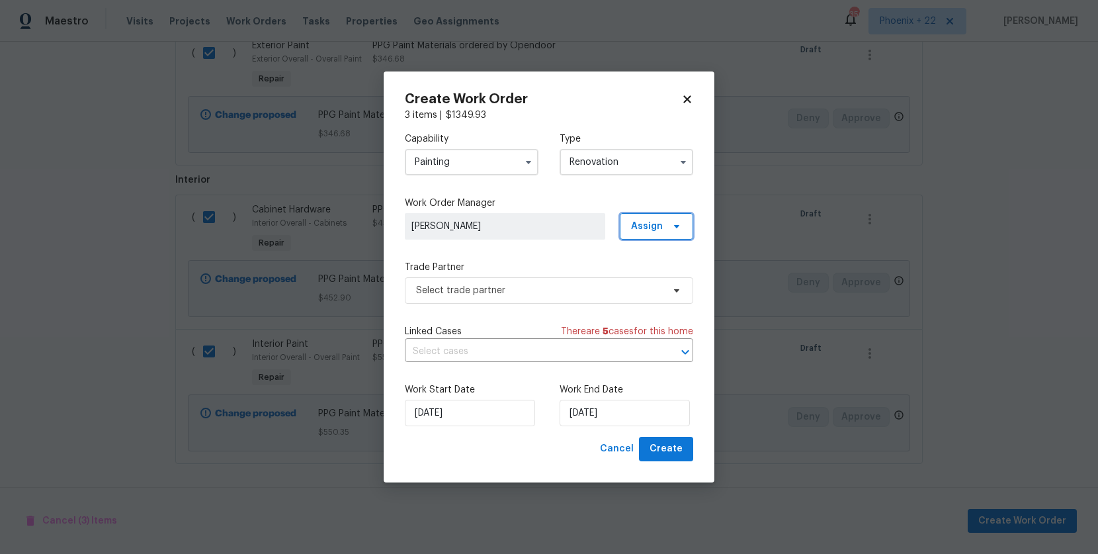
drag, startPoint x: 648, startPoint y: 225, endPoint x: 645, endPoint y: 239, distance: 14.3
click at [648, 226] on span "Assign" at bounding box center [647, 226] width 32 height 13
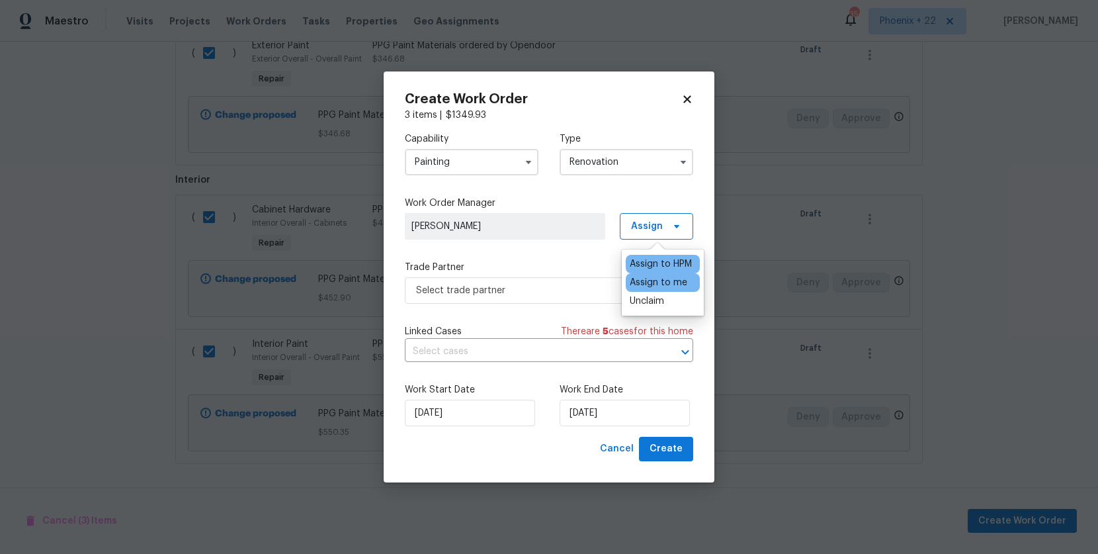
click at [648, 286] on div "Assign to me" at bounding box center [659, 282] width 58 height 13
drag, startPoint x: 533, startPoint y: 312, endPoint x: 529, endPoint y: 306, distance: 7.2
click at [532, 312] on div "Capability Painting Type Renovation Work Order Manager [PERSON_NAME] Assign Tra…" at bounding box center [549, 279] width 288 height 315
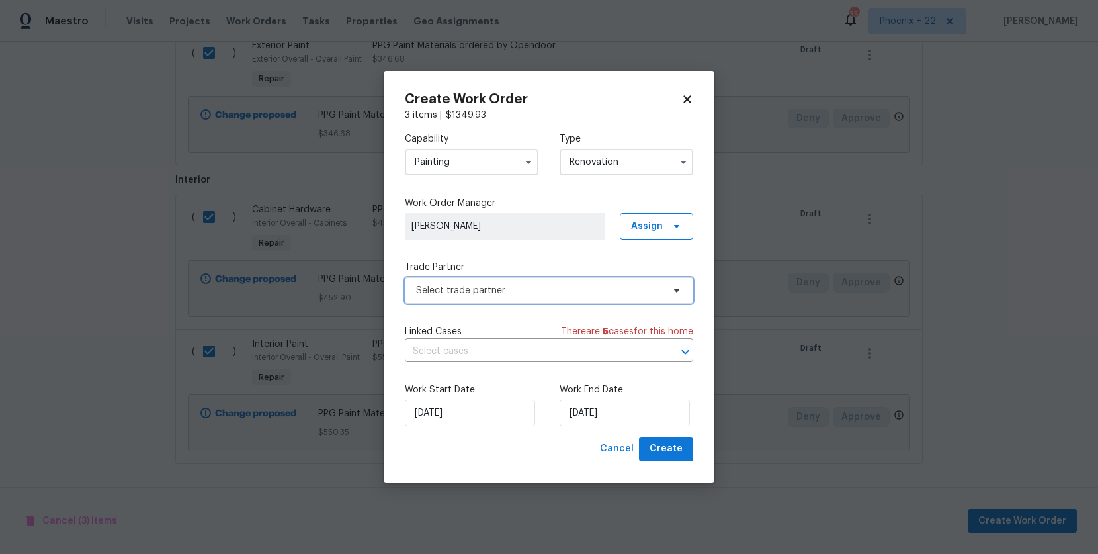
click at [526, 299] on span "Select trade partner" at bounding box center [549, 290] width 288 height 26
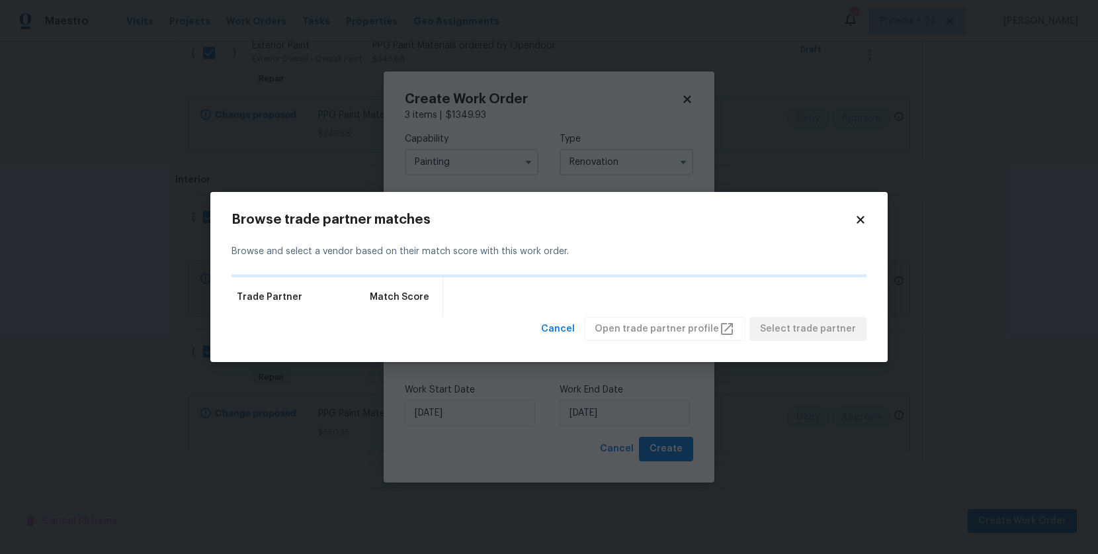
click at [865, 217] on icon at bounding box center [861, 220] width 12 height 12
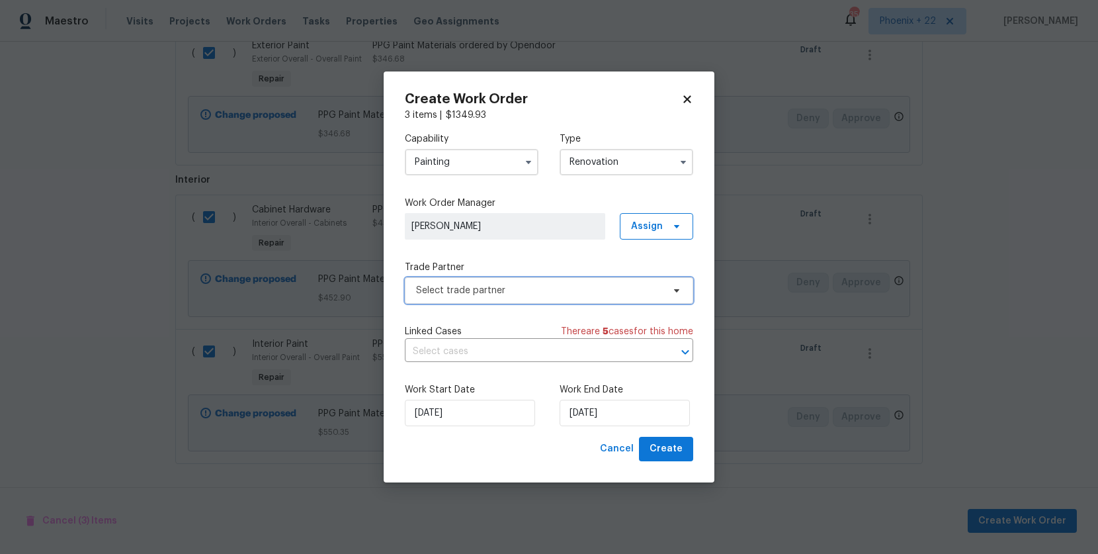
click at [494, 281] on span "Select trade partner" at bounding box center [549, 290] width 288 height 26
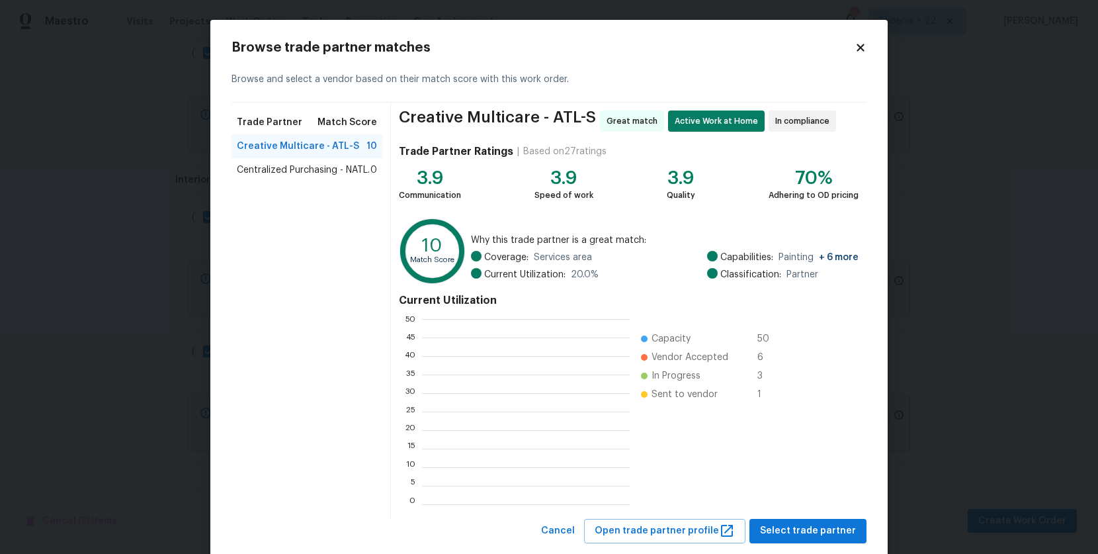
scroll to position [185, 208]
click at [311, 177] on div "Centralized Purchasing - NATL. 0" at bounding box center [307, 170] width 151 height 24
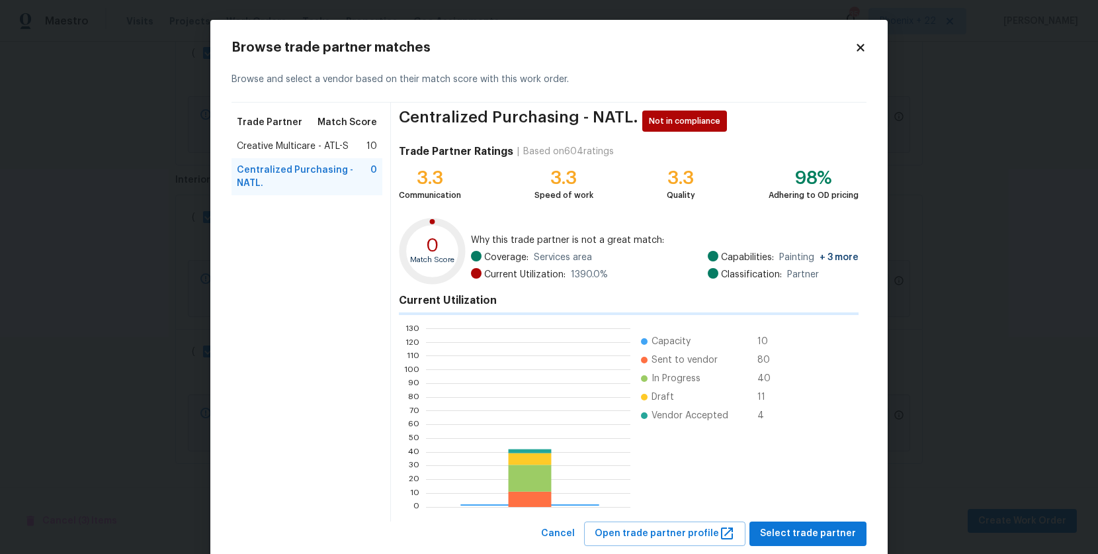
scroll to position [185, 204]
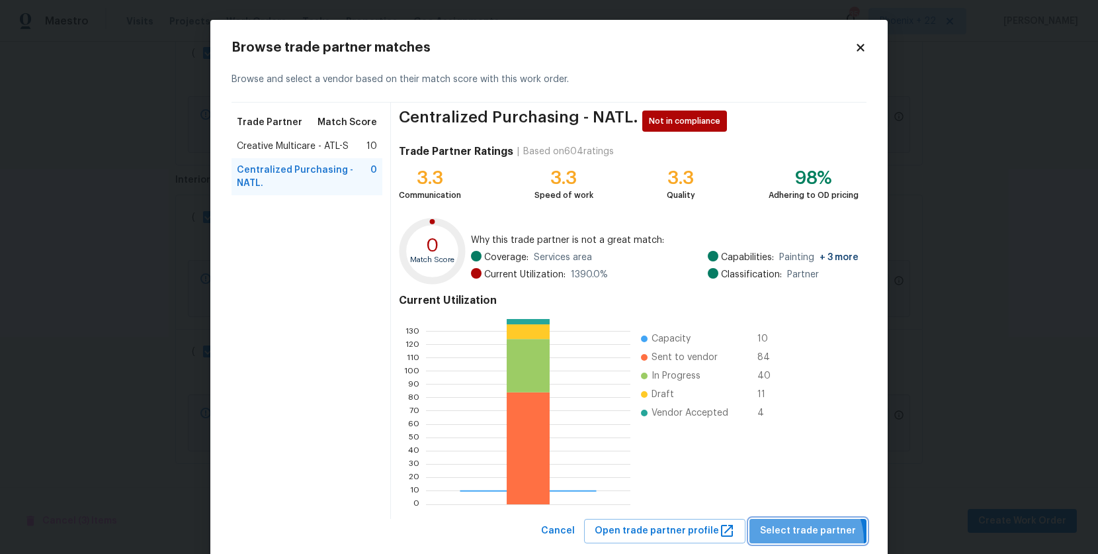
click at [802, 541] on button "Select trade partner" at bounding box center [808, 531] width 117 height 24
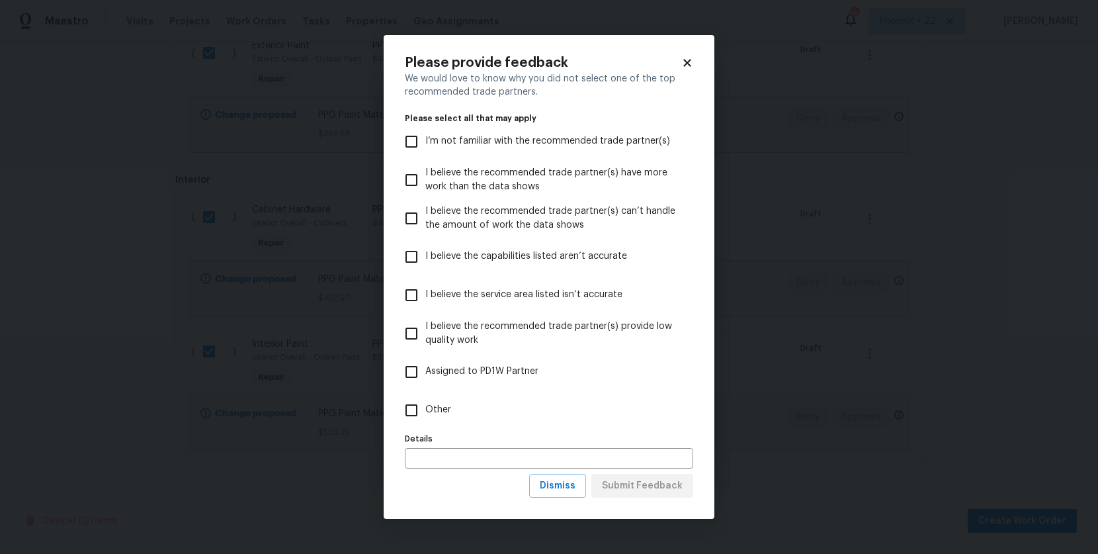
click at [486, 425] on label "Other" at bounding box center [540, 410] width 285 height 38
click at [425, 424] on input "Other" at bounding box center [412, 410] width 28 height 28
checkbox input "true"
click at [638, 478] on span "Submit Feedback" at bounding box center [642, 486] width 81 height 17
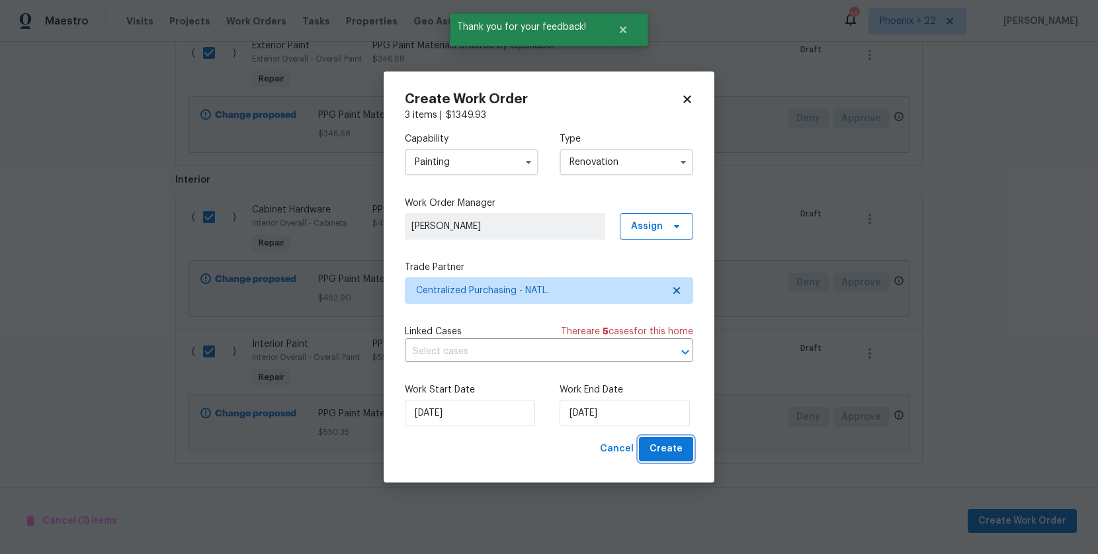
click at [672, 448] on span "Create" at bounding box center [666, 449] width 33 height 17
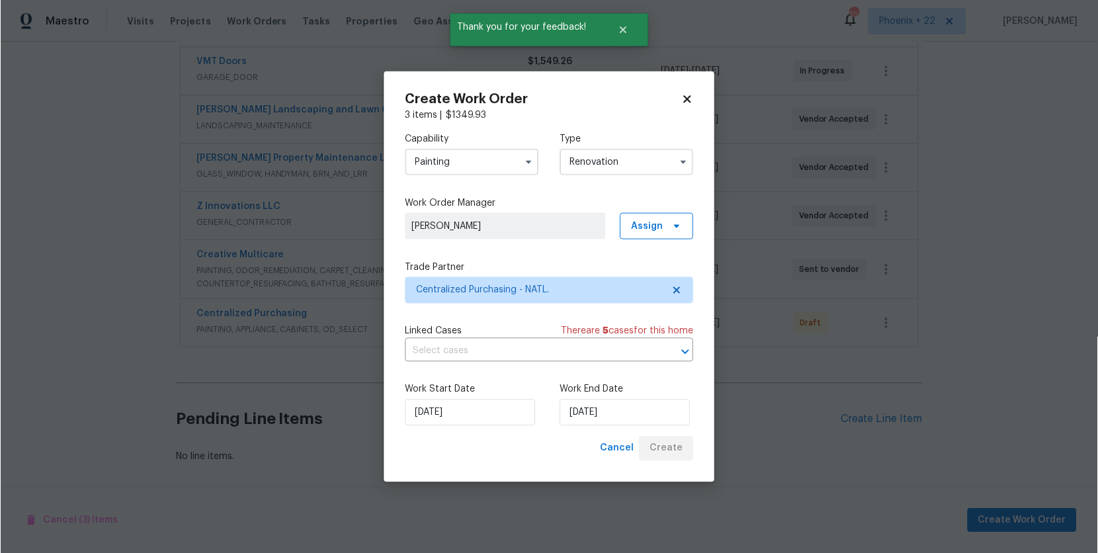
scroll to position [345, 0]
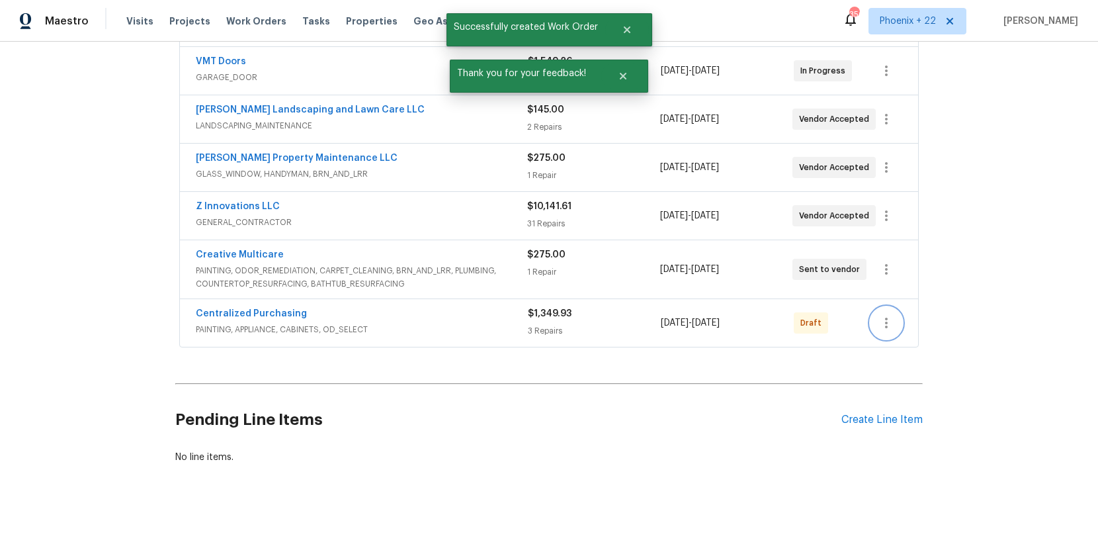
click at [882, 335] on button "button" at bounding box center [887, 323] width 32 height 32
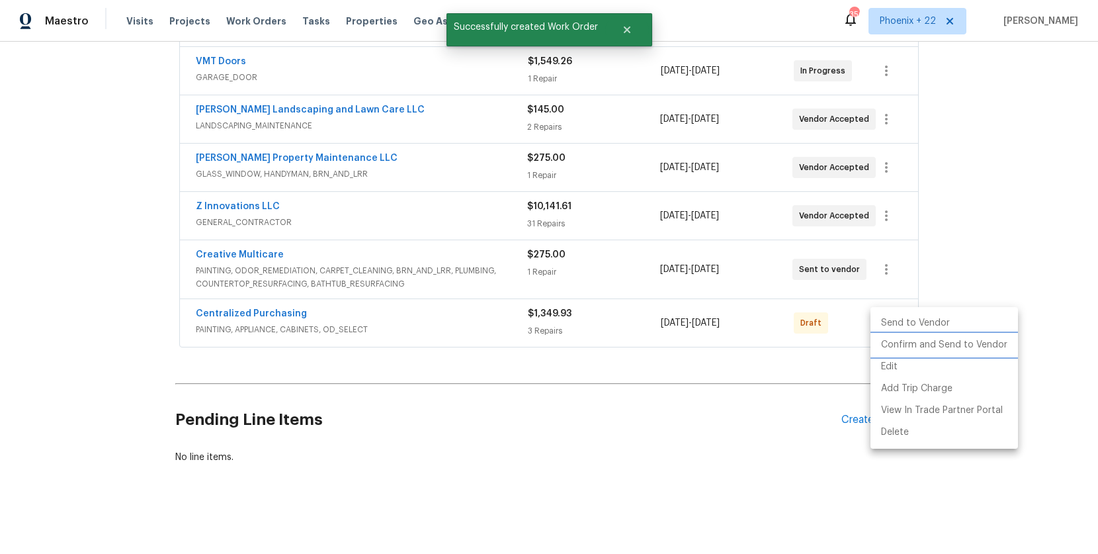
click at [886, 342] on li "Confirm and Send to Vendor" at bounding box center [945, 345] width 148 height 22
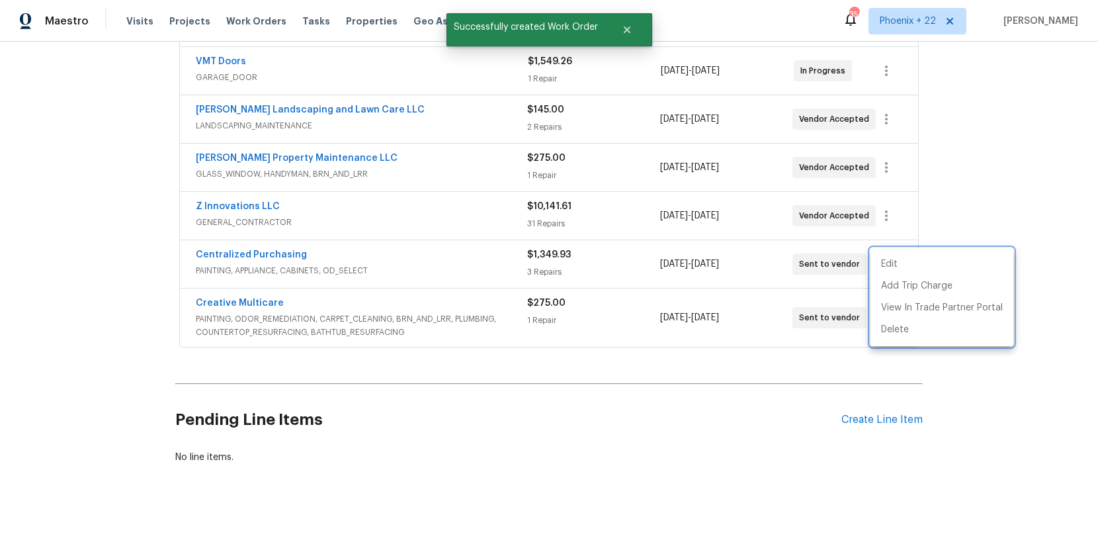
drag, startPoint x: 216, startPoint y: 272, endPoint x: 217, endPoint y: 254, distance: 17.9
click at [214, 272] on div at bounding box center [549, 277] width 1098 height 554
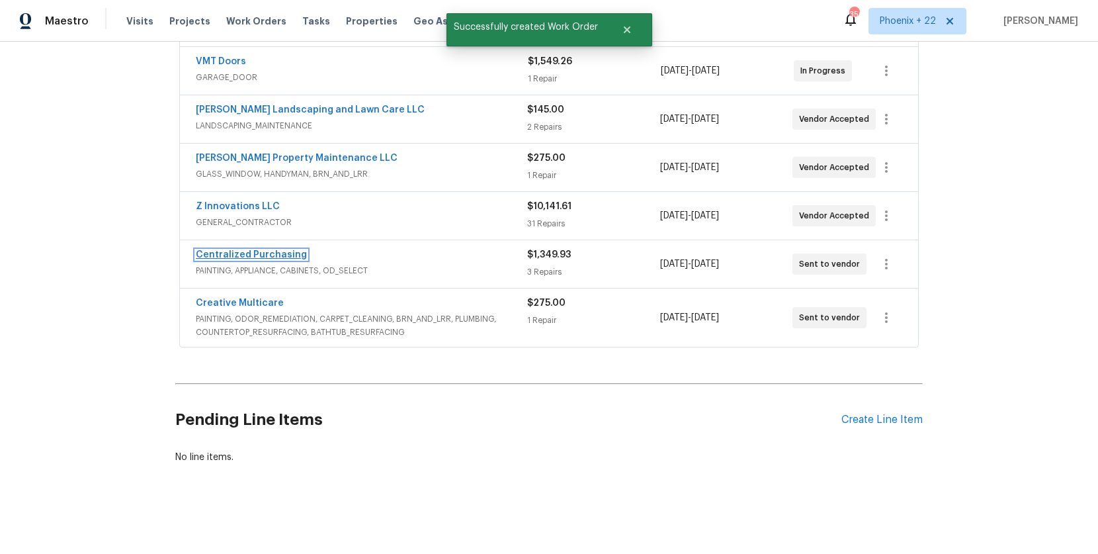
click at [217, 254] on link "Centralized Purchasing" at bounding box center [251, 254] width 111 height 9
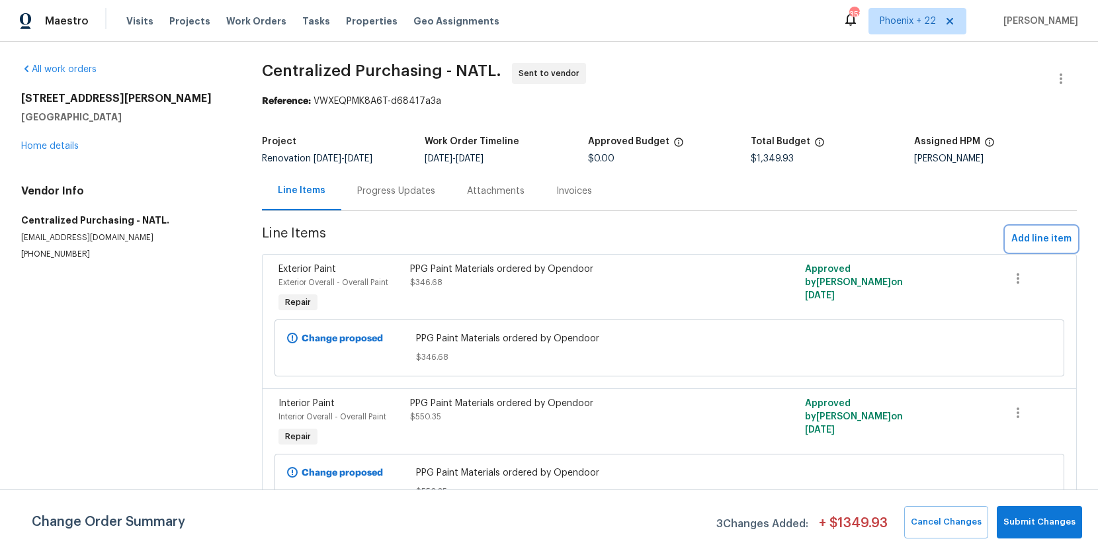
click at [1053, 234] on span "Add line item" at bounding box center [1042, 239] width 60 height 17
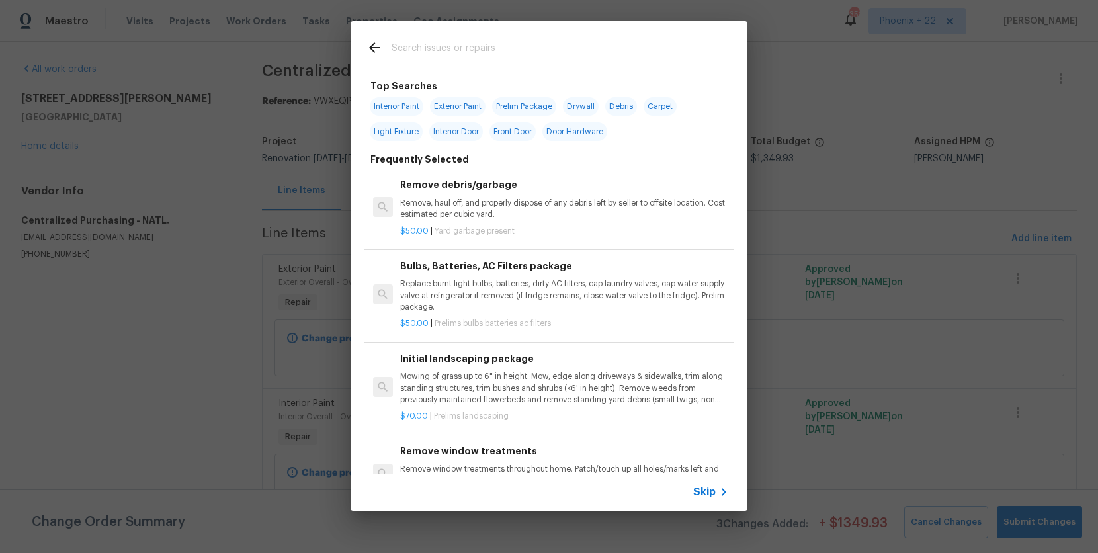
click at [547, 41] on input "text" at bounding box center [532, 50] width 281 height 20
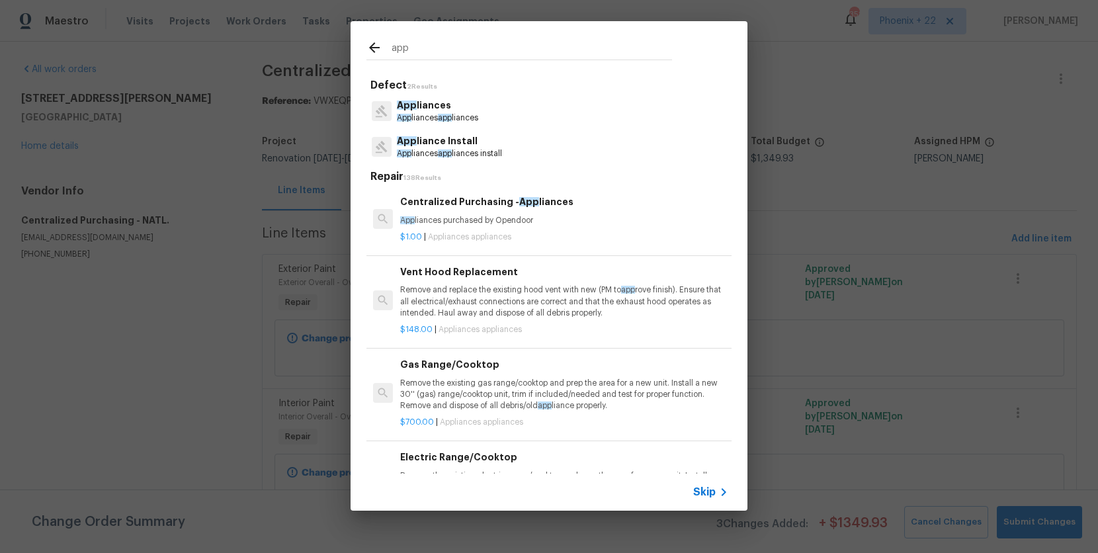
type input "app"
click at [572, 226] on div "$1.00 | Appliances appliances" at bounding box center [564, 234] width 328 height 17
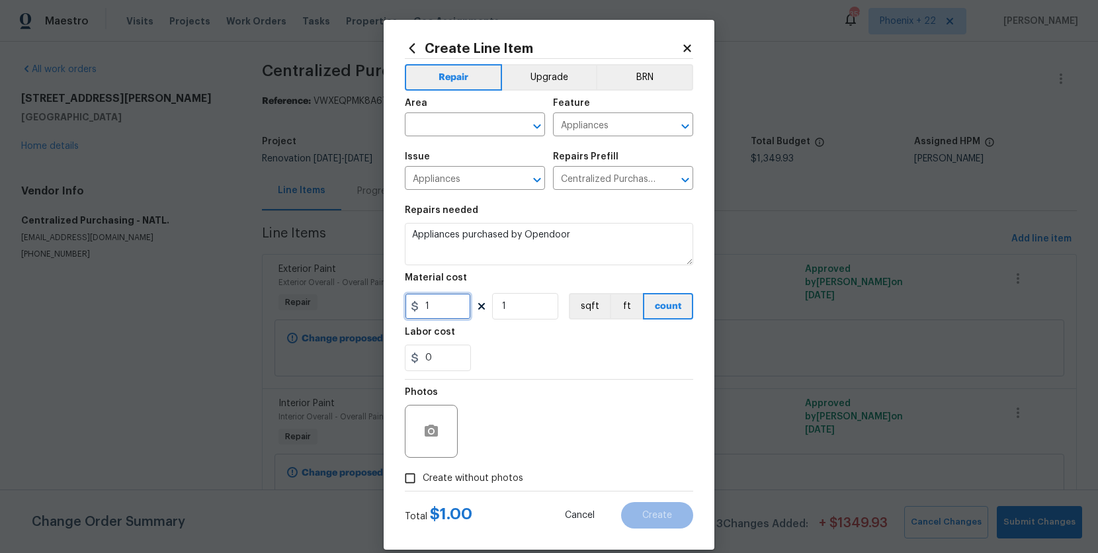
drag, startPoint x: 454, startPoint y: 314, endPoint x: 409, endPoint y: 308, distance: 45.5
click at [410, 308] on div "1" at bounding box center [438, 306] width 66 height 26
type input "94.55"
click at [434, 123] on input "text" at bounding box center [456, 126] width 103 height 21
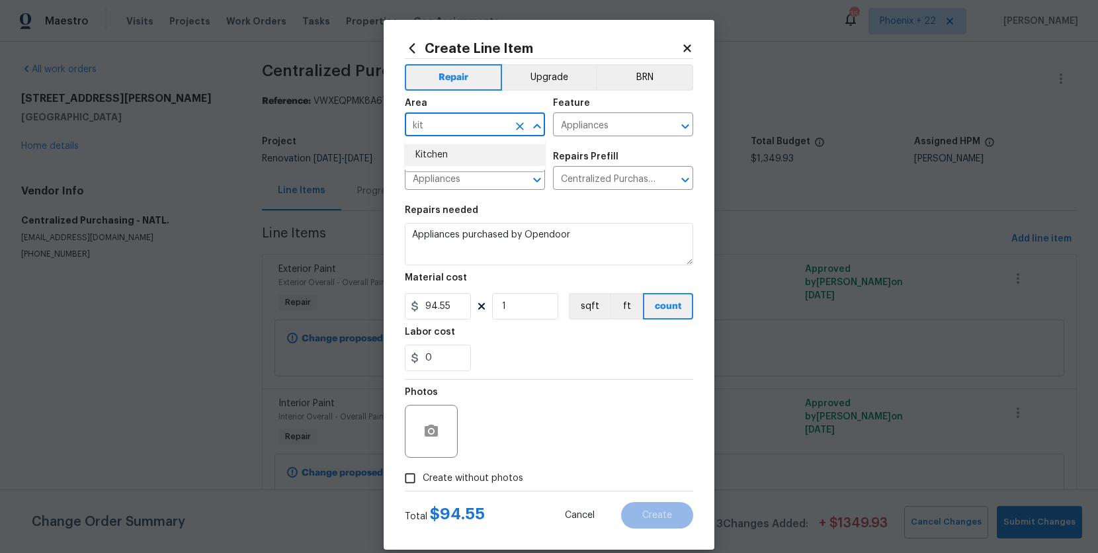
click at [426, 154] on li "Kitchen" at bounding box center [475, 155] width 140 height 22
type input "Kitchen"
drag, startPoint x: 443, startPoint y: 466, endPoint x: 463, endPoint y: 473, distance: 21.1
click at [443, 466] on label "Create without photos" at bounding box center [461, 478] width 126 height 25
click at [423, 466] on input "Create without photos" at bounding box center [410, 478] width 25 height 25
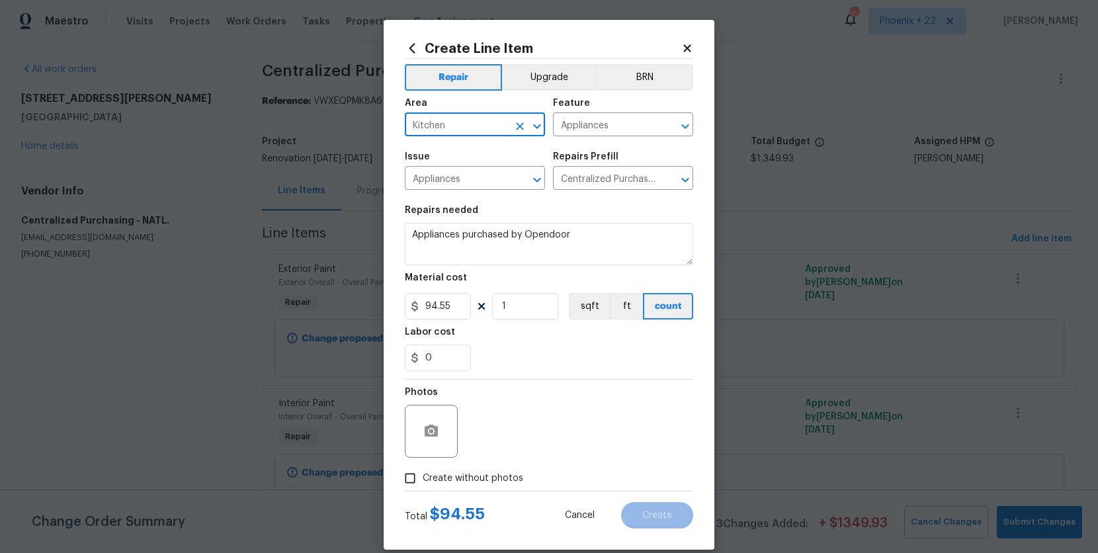
checkbox input "true"
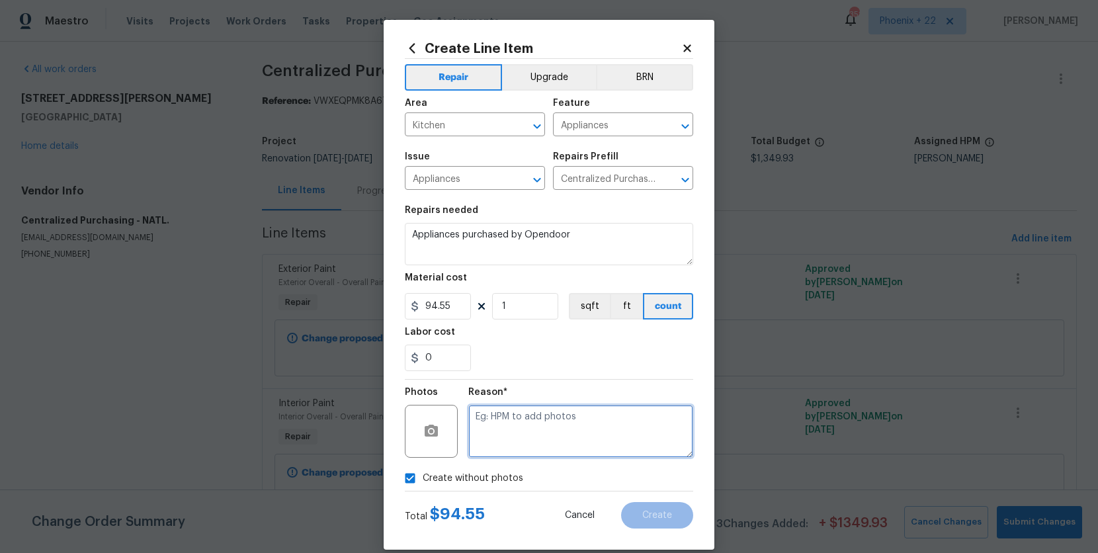
click at [494, 438] on textarea at bounding box center [580, 431] width 225 height 53
type textarea "NA"
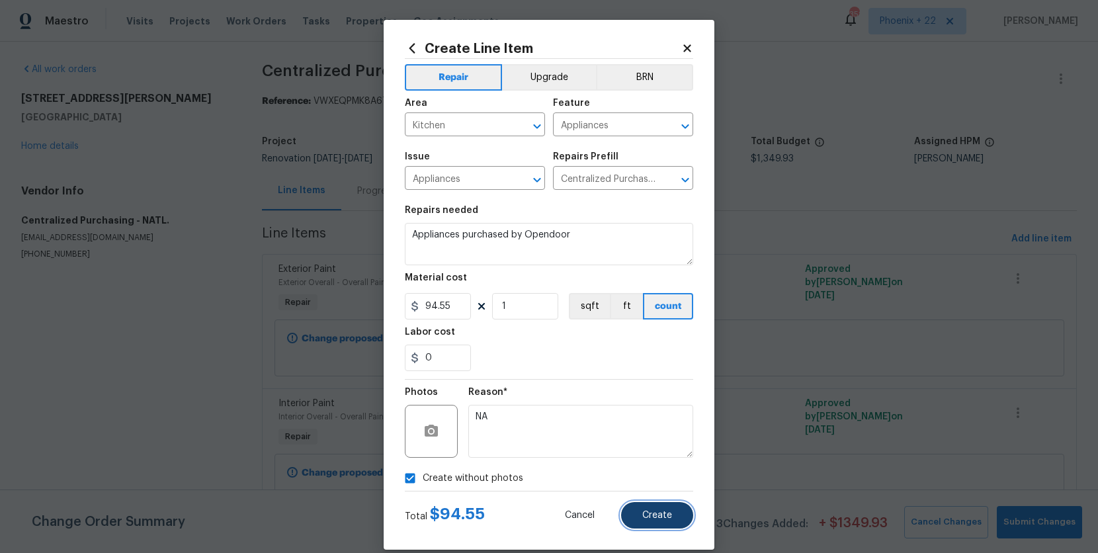
click at [644, 511] on span "Create" at bounding box center [657, 516] width 30 height 10
